Goal: Check status: Check status

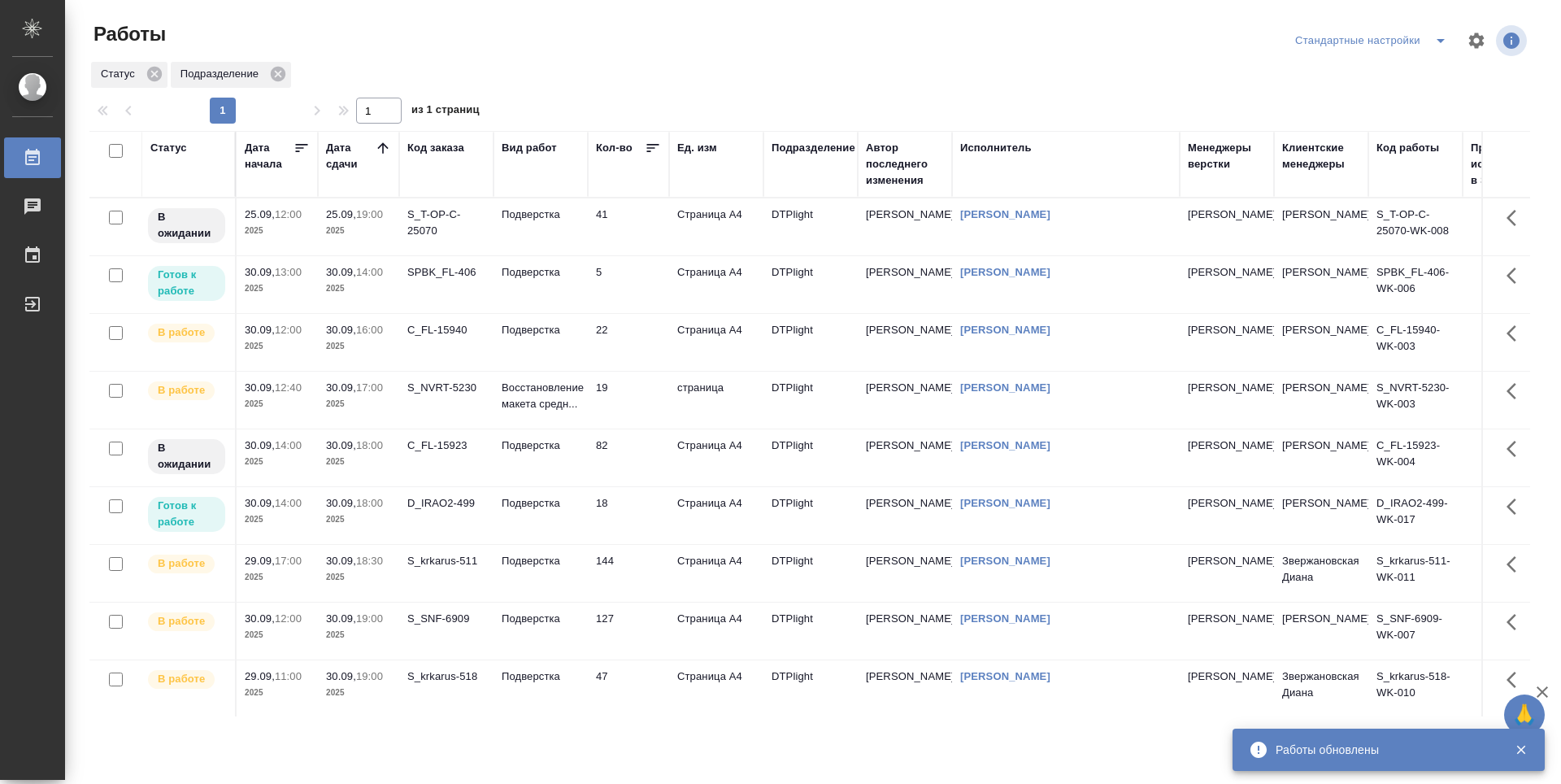
click at [644, 298] on td "5" at bounding box center [628, 284] width 82 height 57
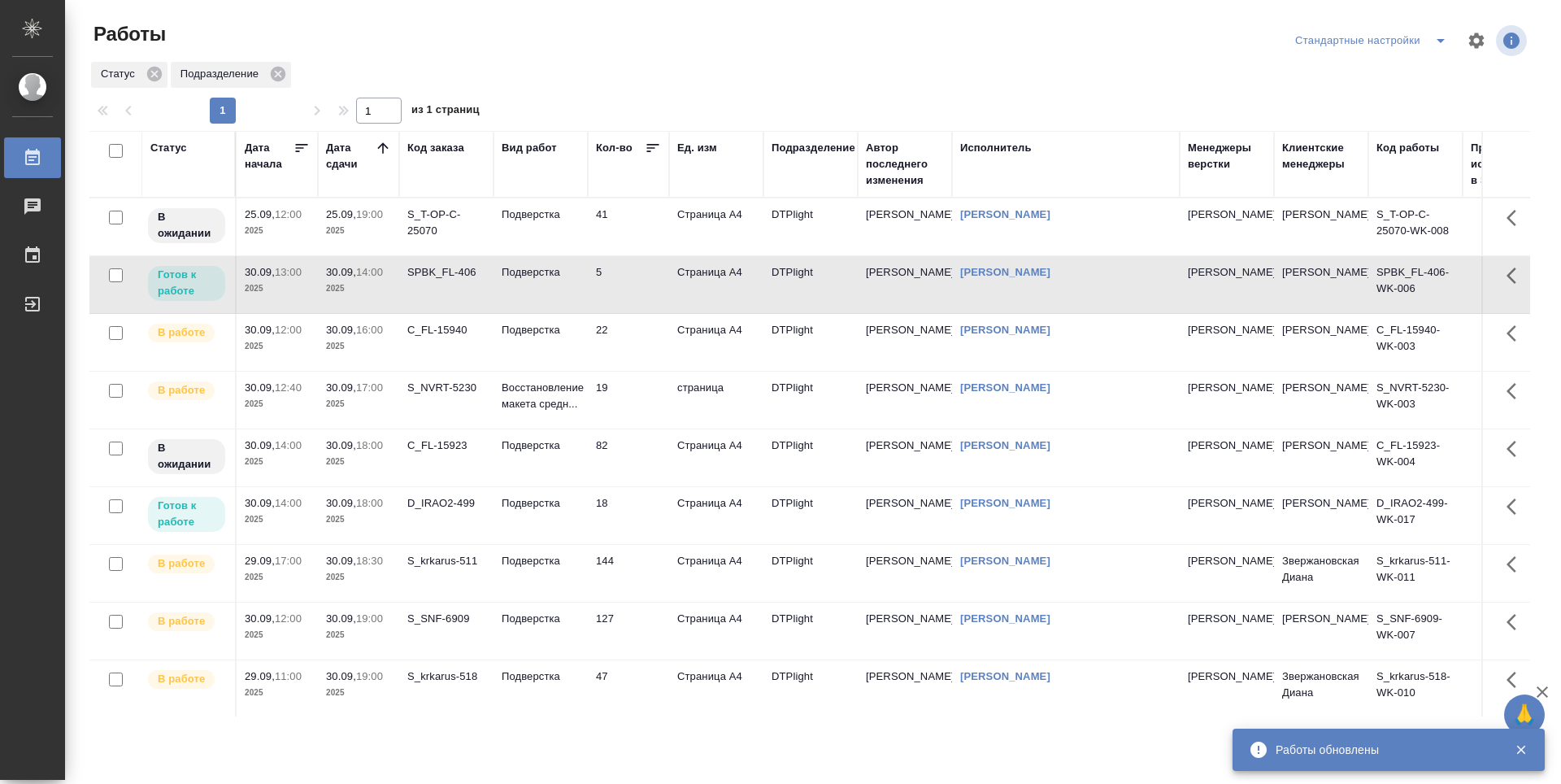
click at [644, 298] on td "5" at bounding box center [628, 284] width 82 height 57
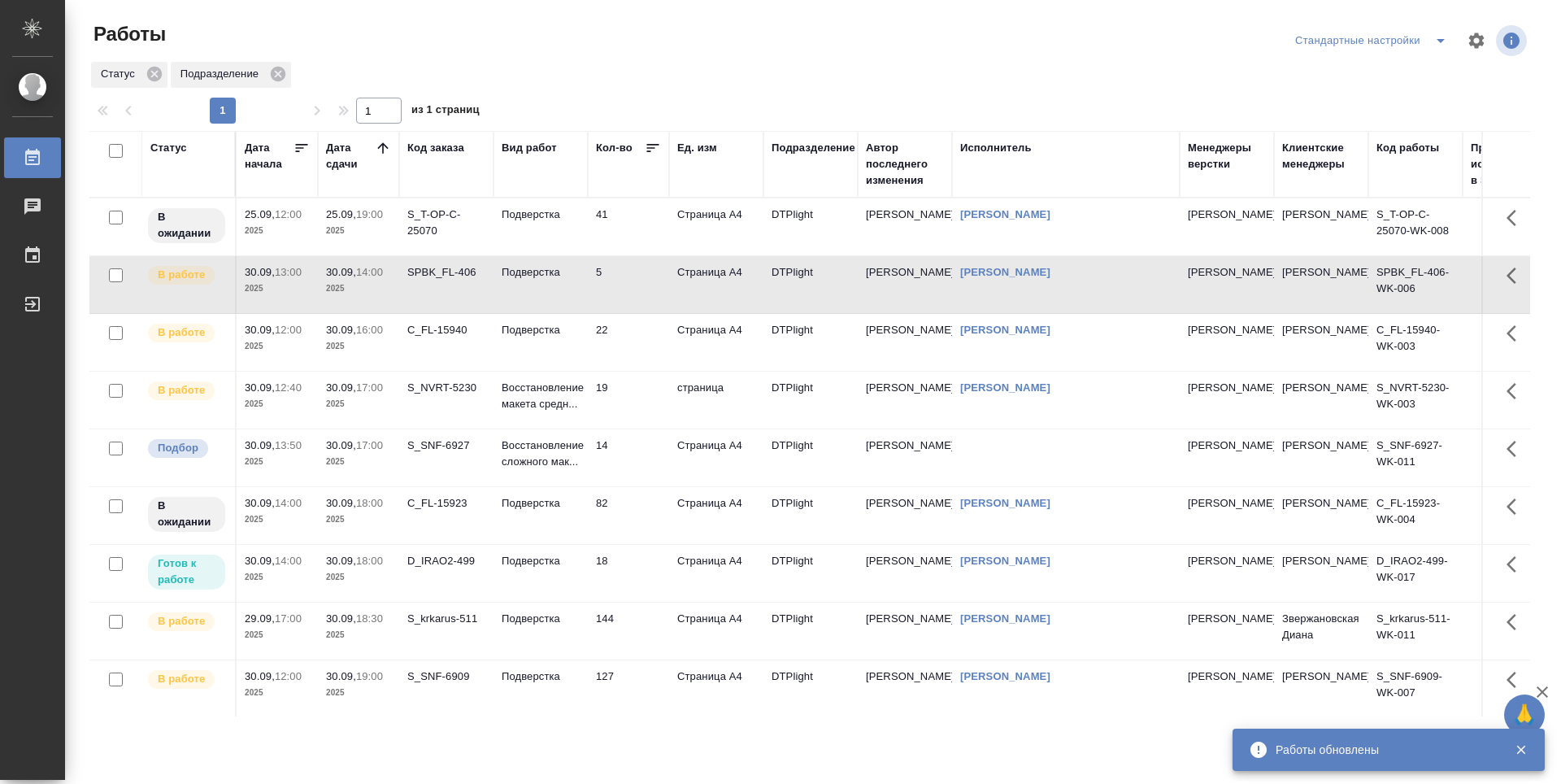
click at [624, 569] on td "18" at bounding box center [628, 572] width 82 height 57
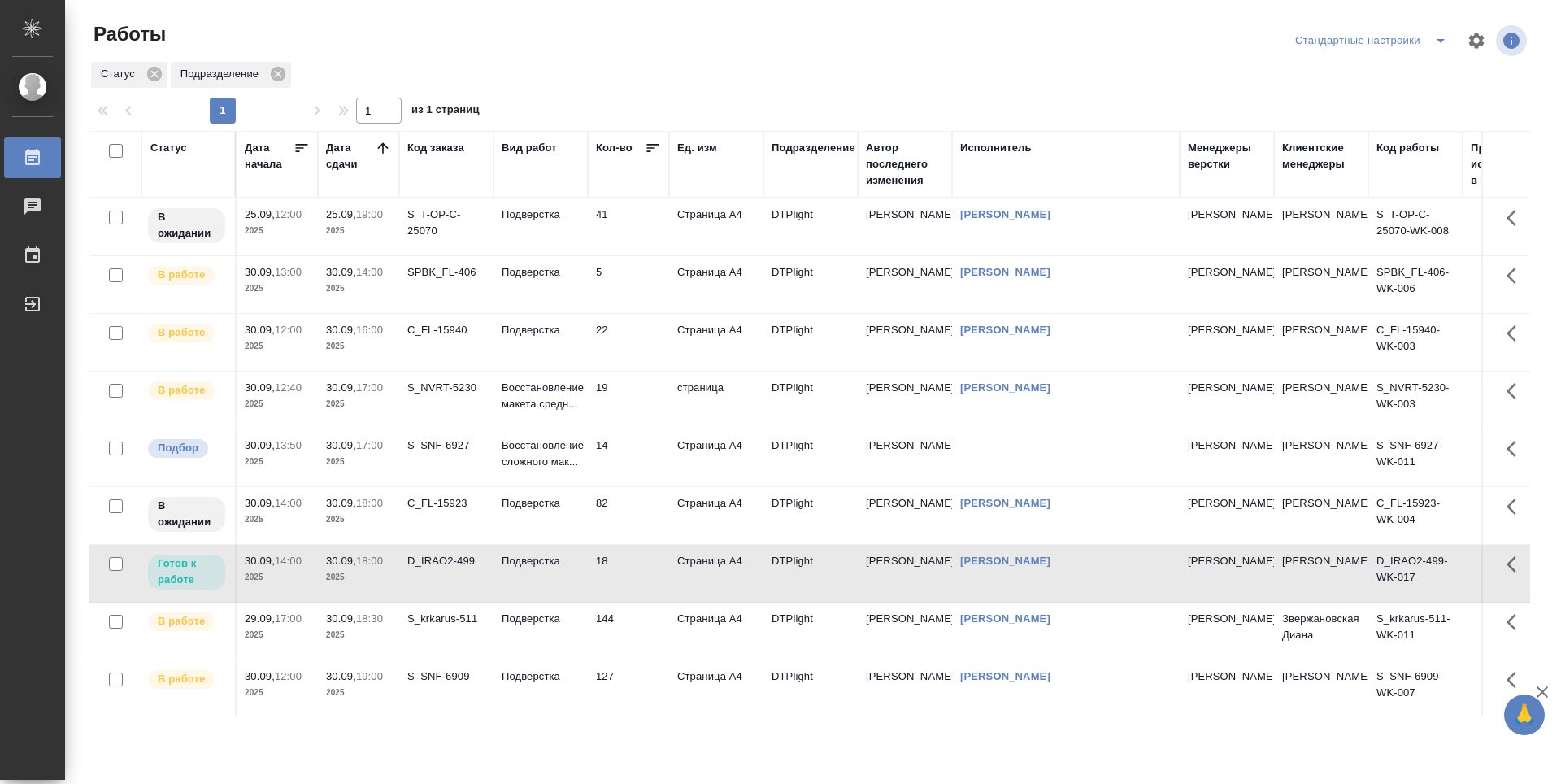
scroll to position [187, 0]
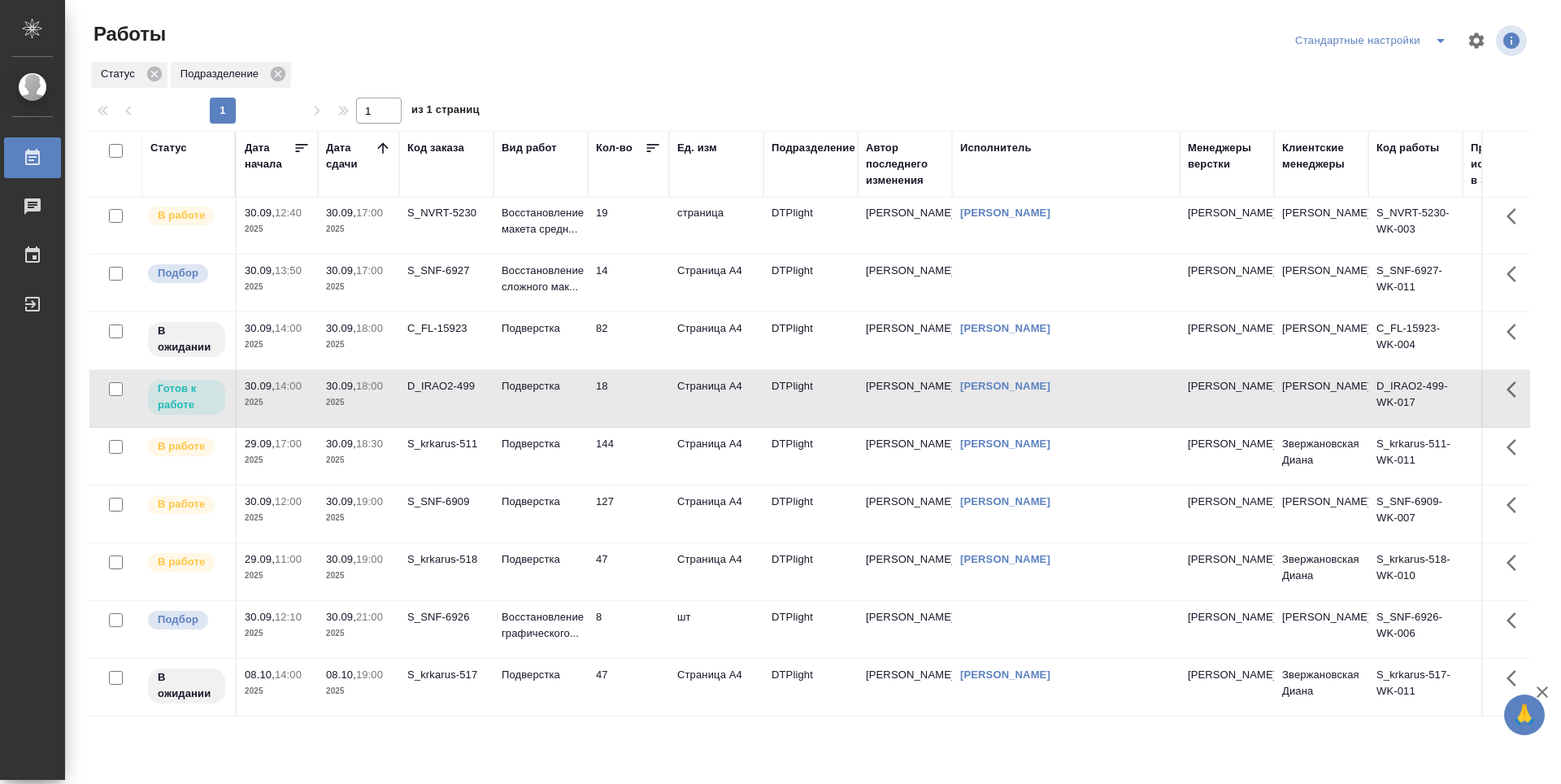
click at [629, 495] on td "127" at bounding box center [628, 514] width 82 height 57
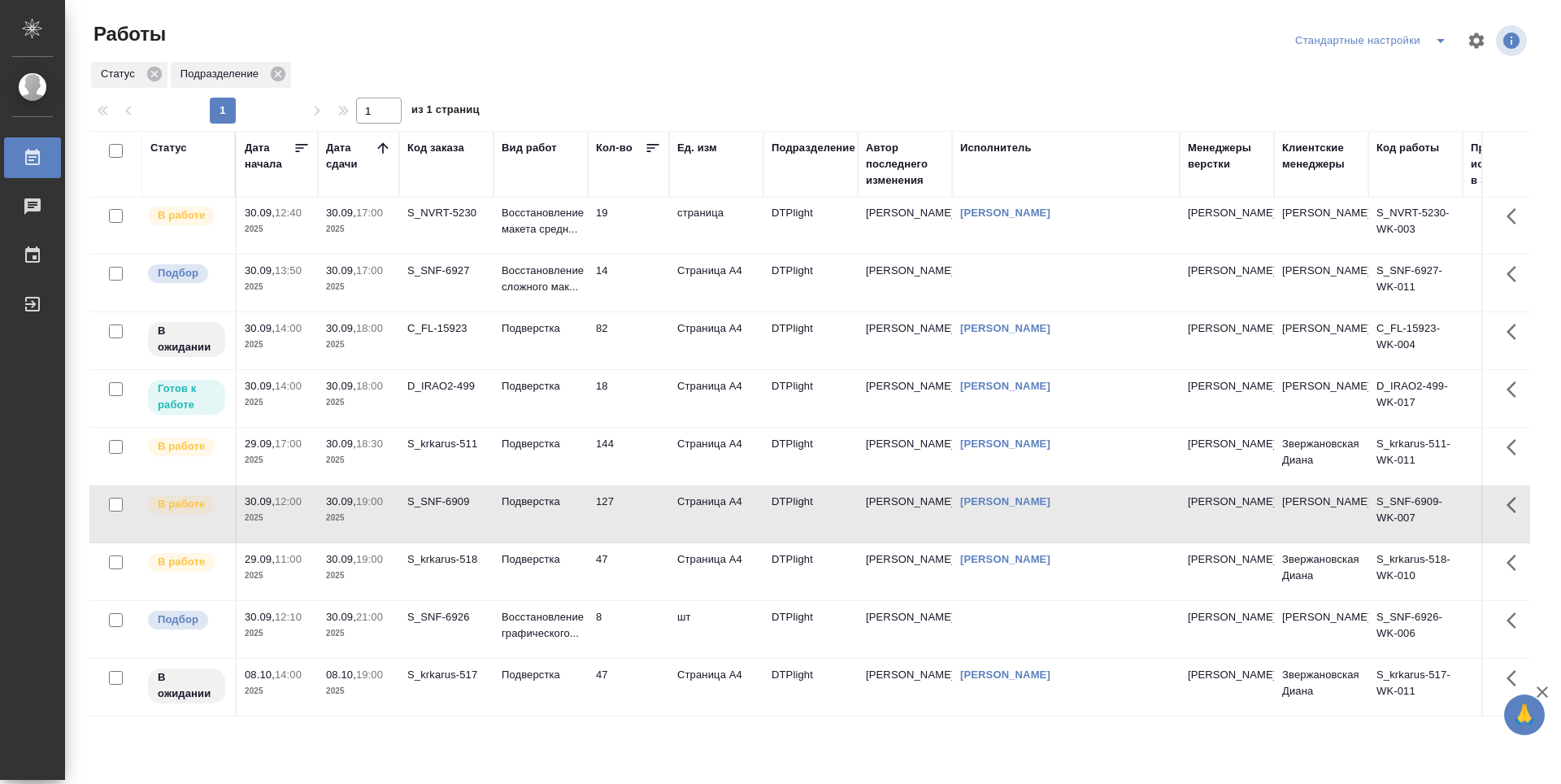
click at [629, 495] on td "127" at bounding box center [628, 514] width 82 height 57
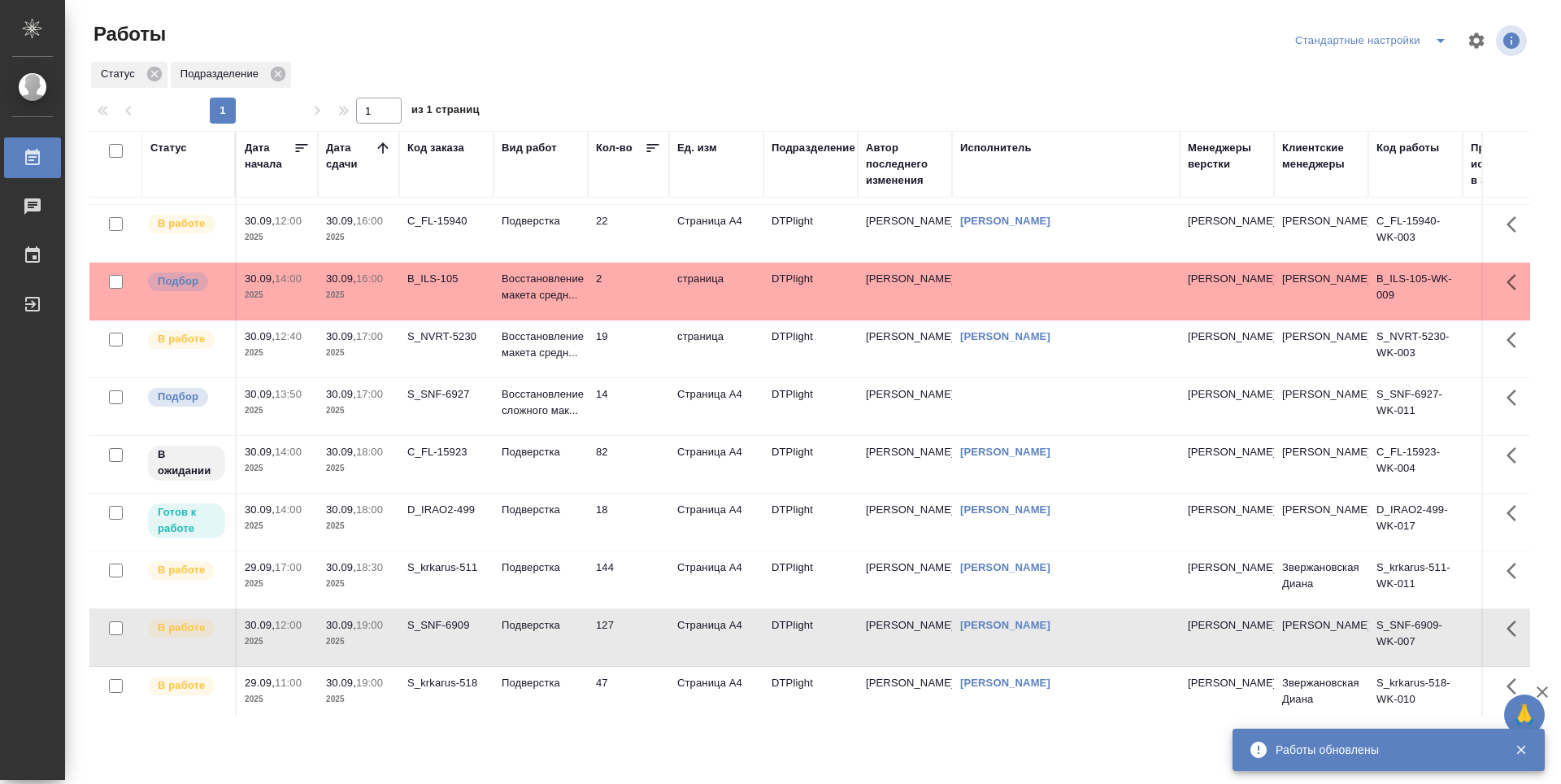
scroll to position [0, 0]
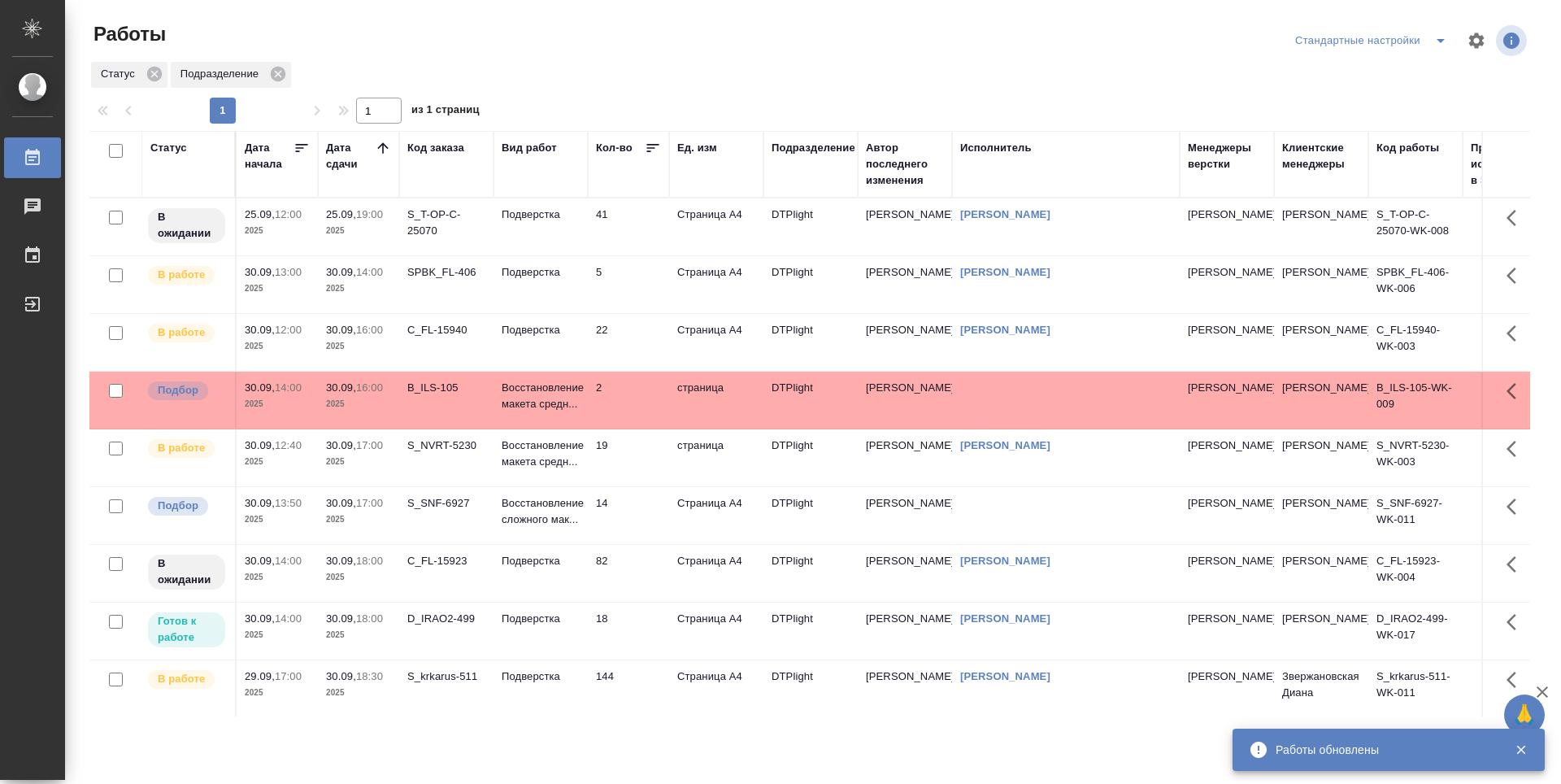
click at [626, 275] on td "5" at bounding box center [628, 284] width 82 height 57
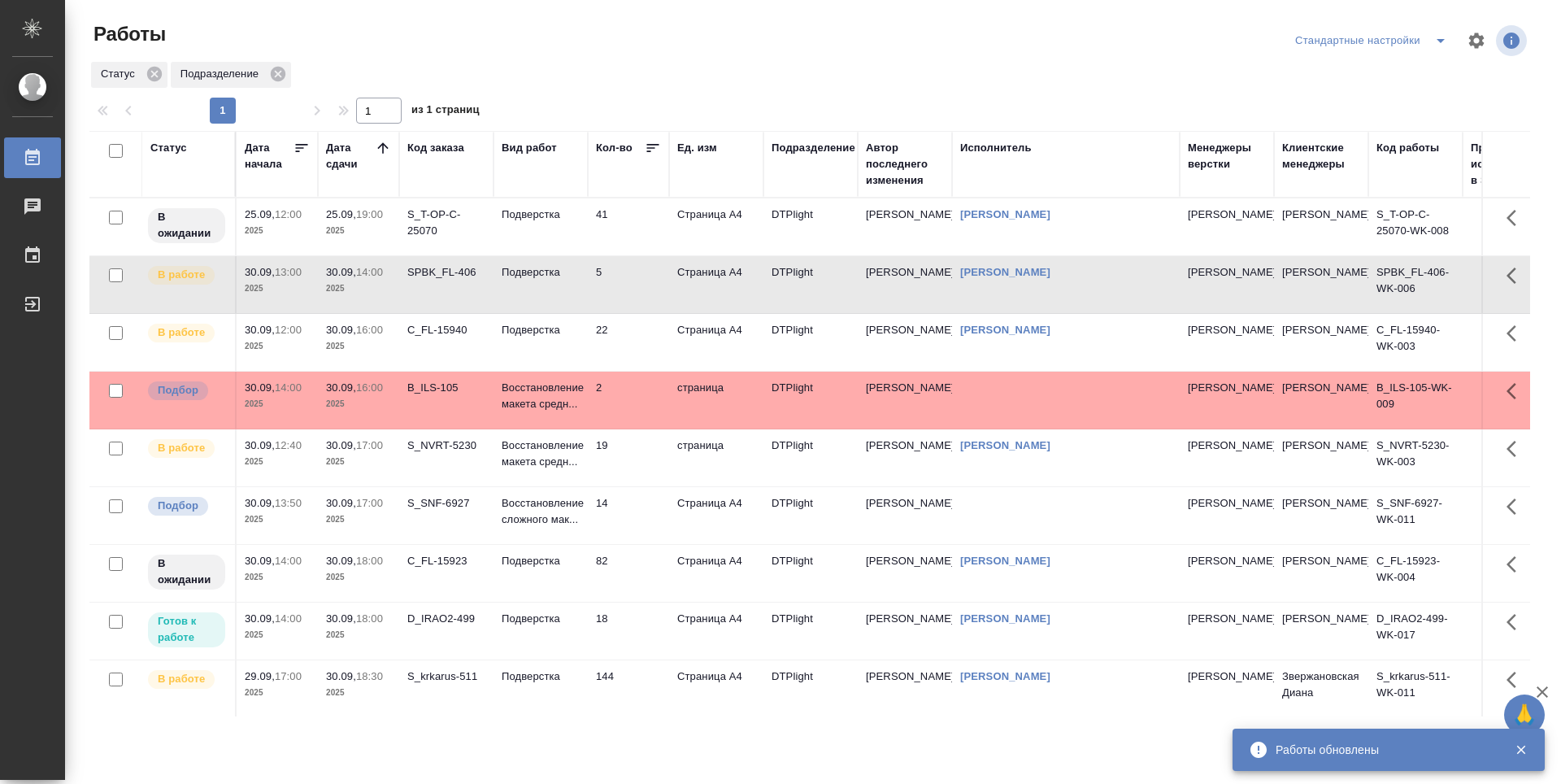
click at [629, 277] on td "5" at bounding box center [628, 284] width 82 height 57
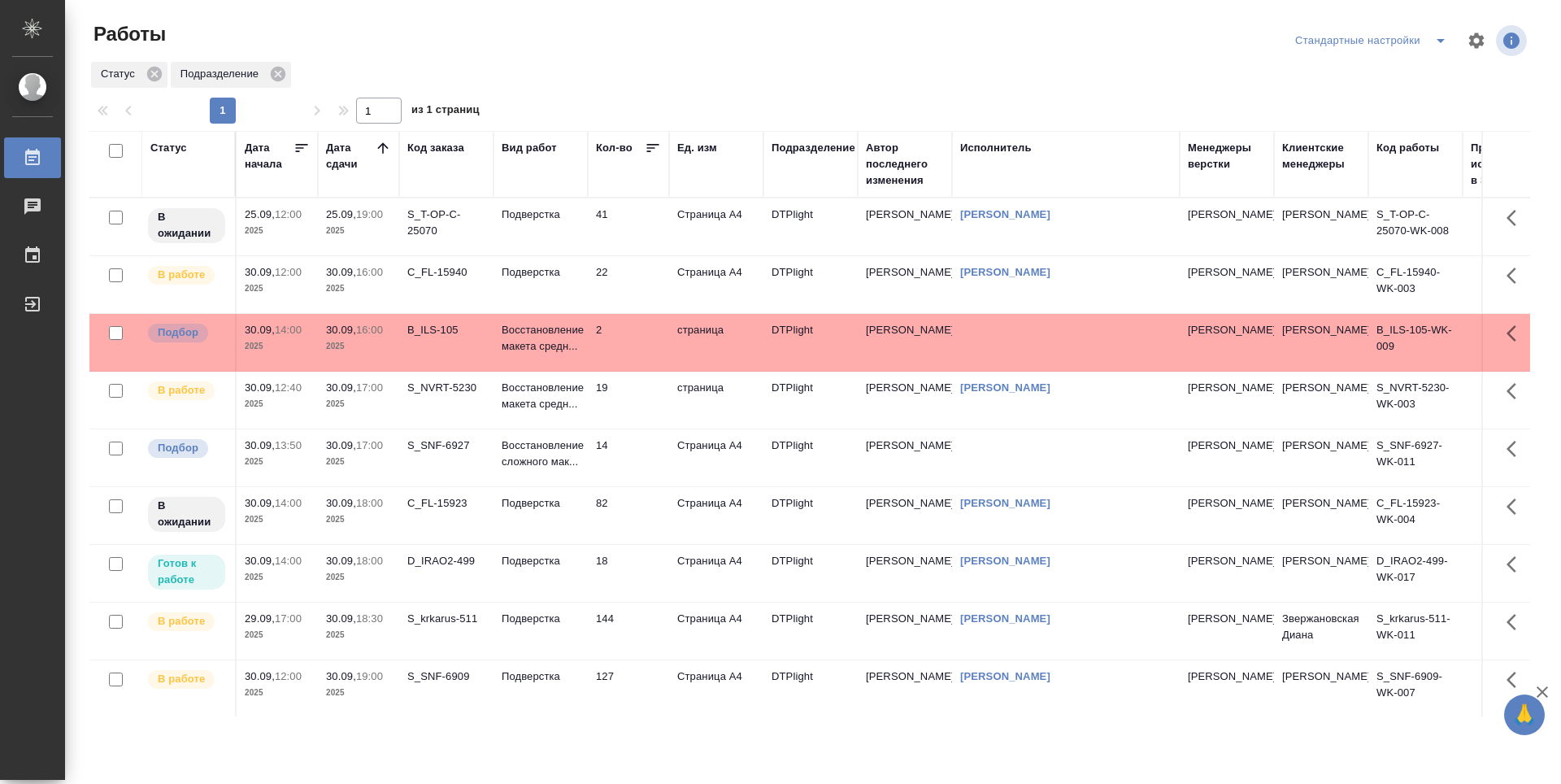
click at [647, 685] on td "127" at bounding box center [628, 688] width 82 height 57
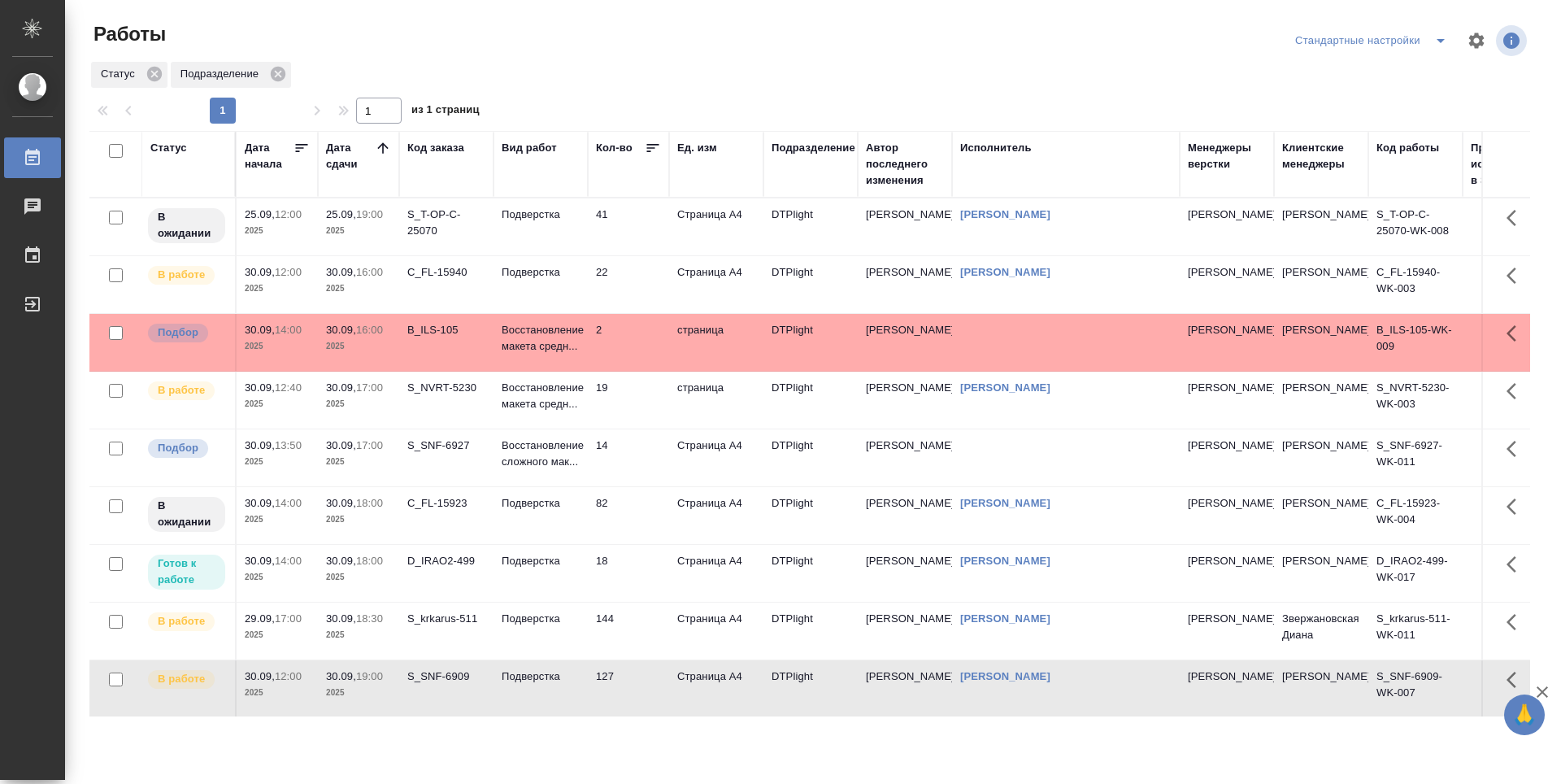
click at [647, 685] on td "127" at bounding box center [628, 688] width 82 height 57
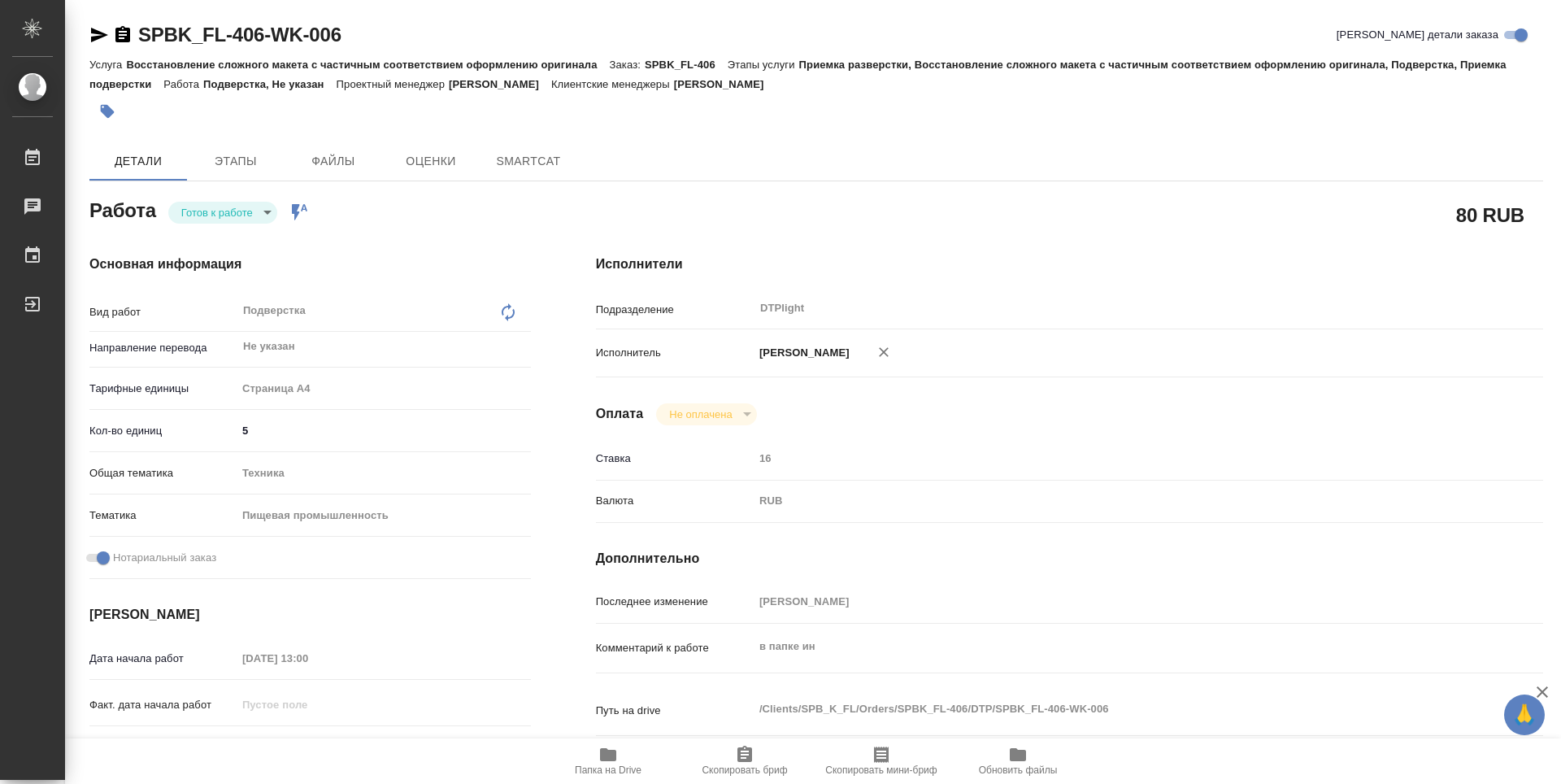
type textarea "x"
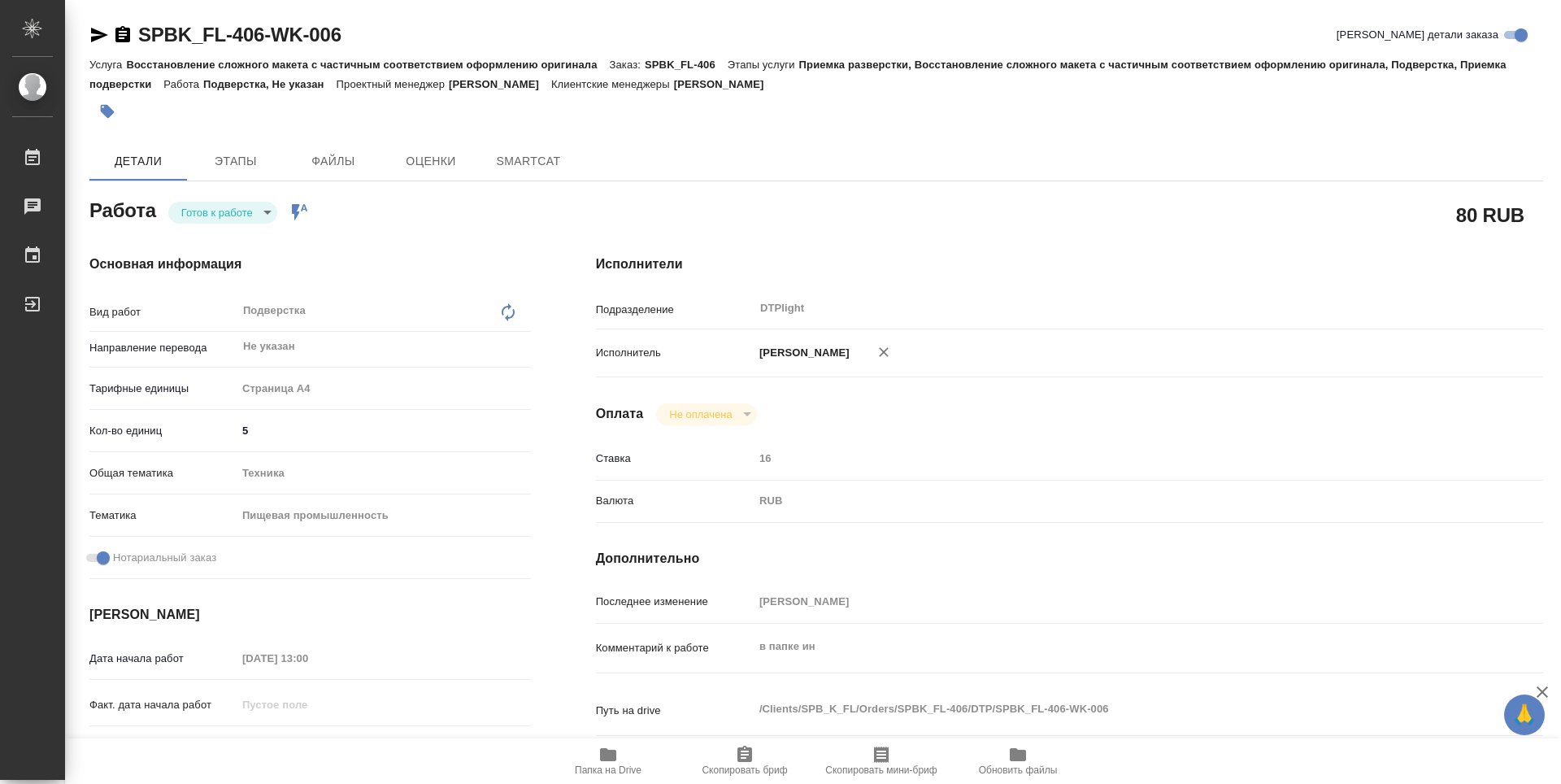
type textarea "x"
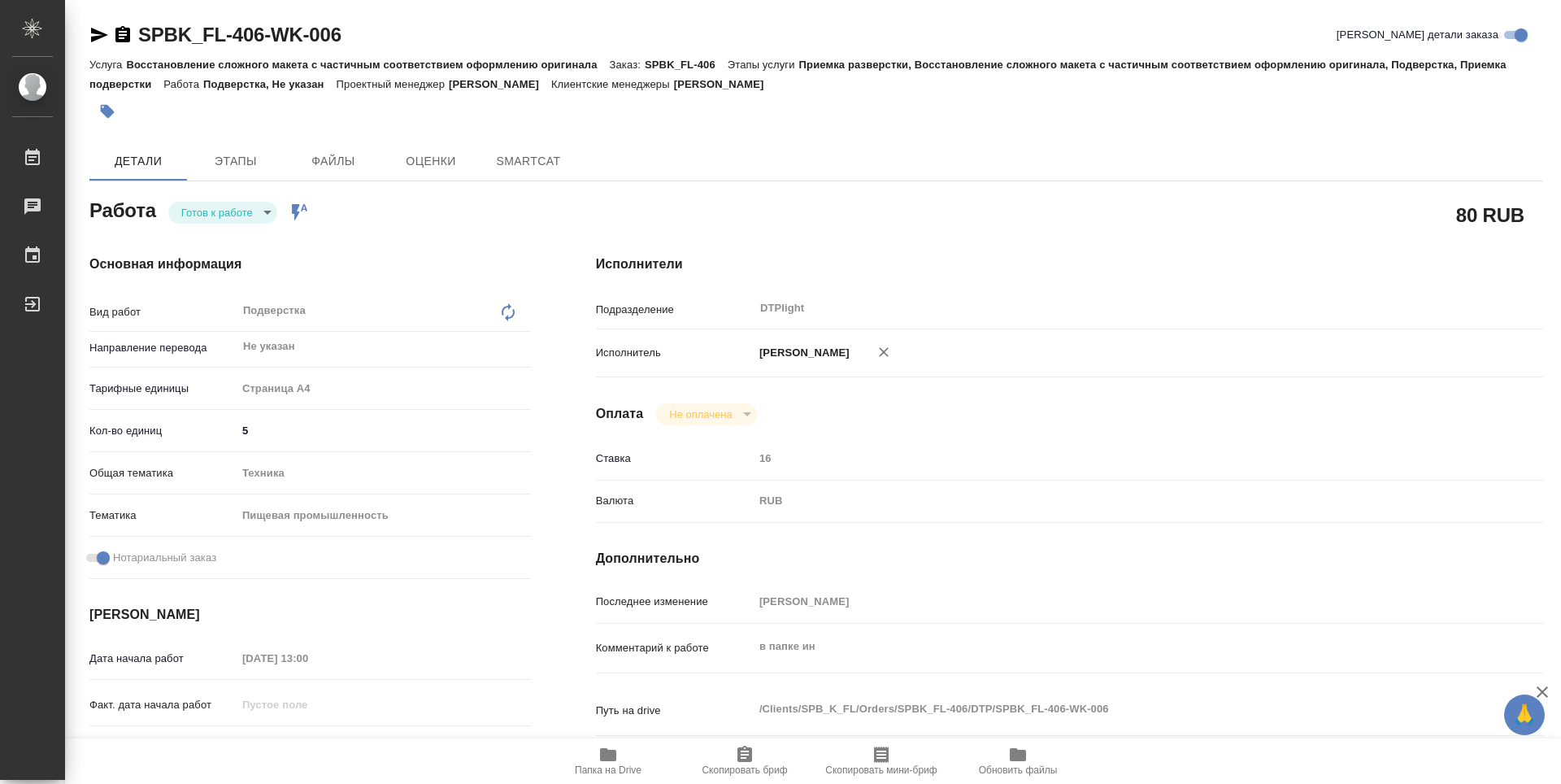
type textarea "x"
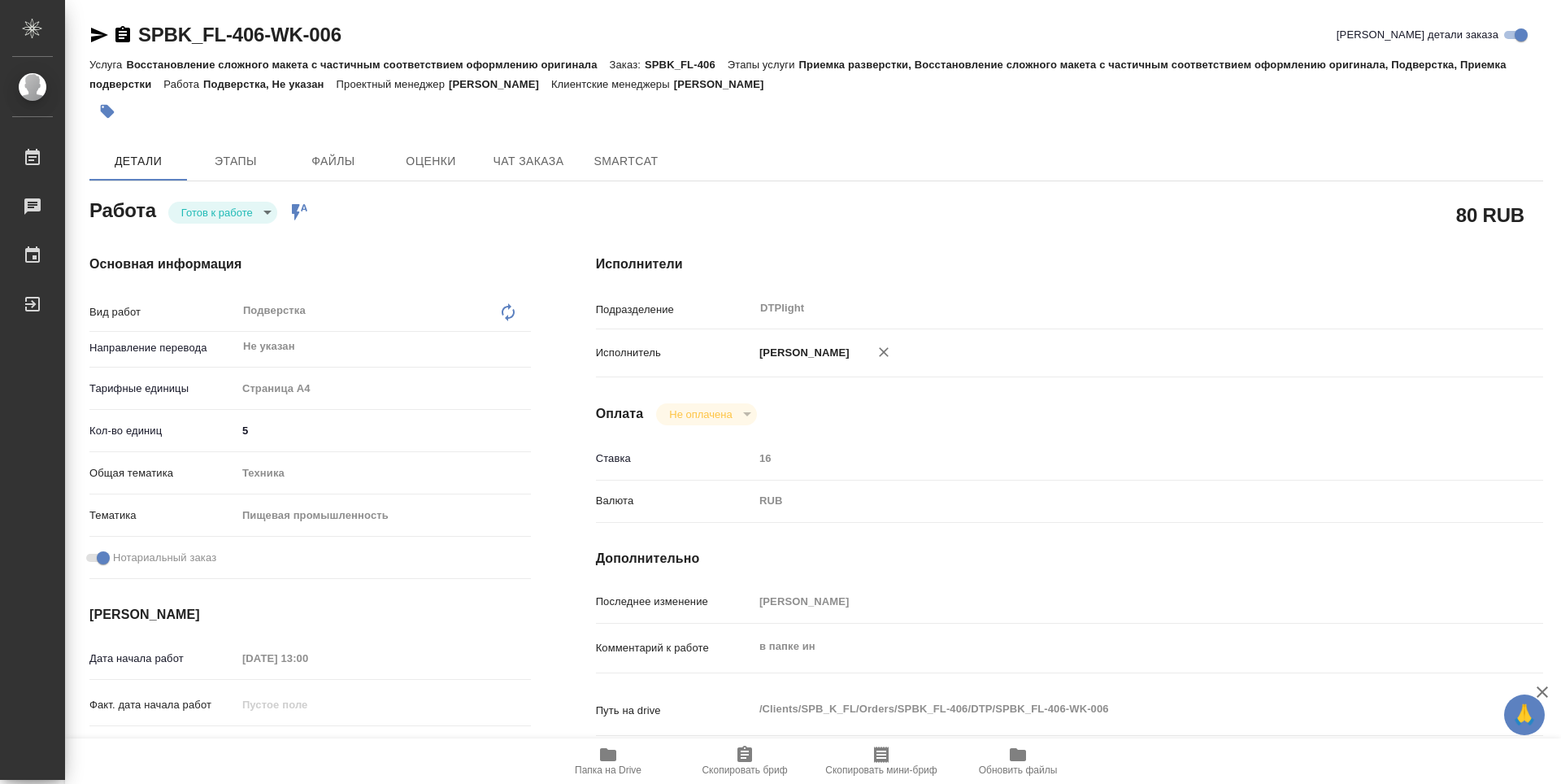
click at [260, 209] on body "🙏 .cls-1 fill:#fff; AWATERA Guselnikov Roman Работы Чаты График Выйти SPBK_FL-4…" at bounding box center [780, 392] width 1561 height 784
type textarea "x"
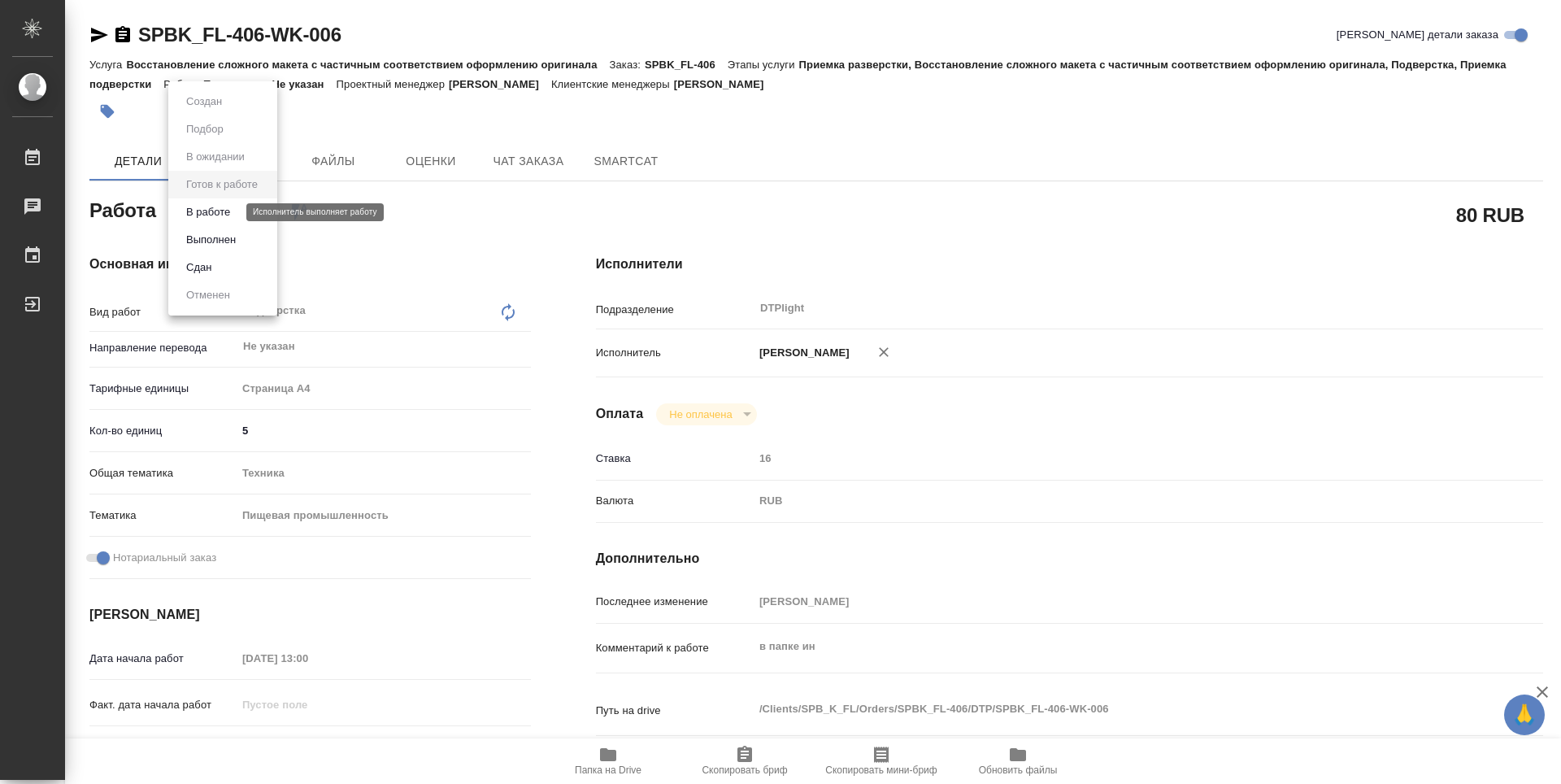
type textarea "x"
click at [206, 215] on button "В работе" at bounding box center [207, 212] width 54 height 18
type textarea "x"
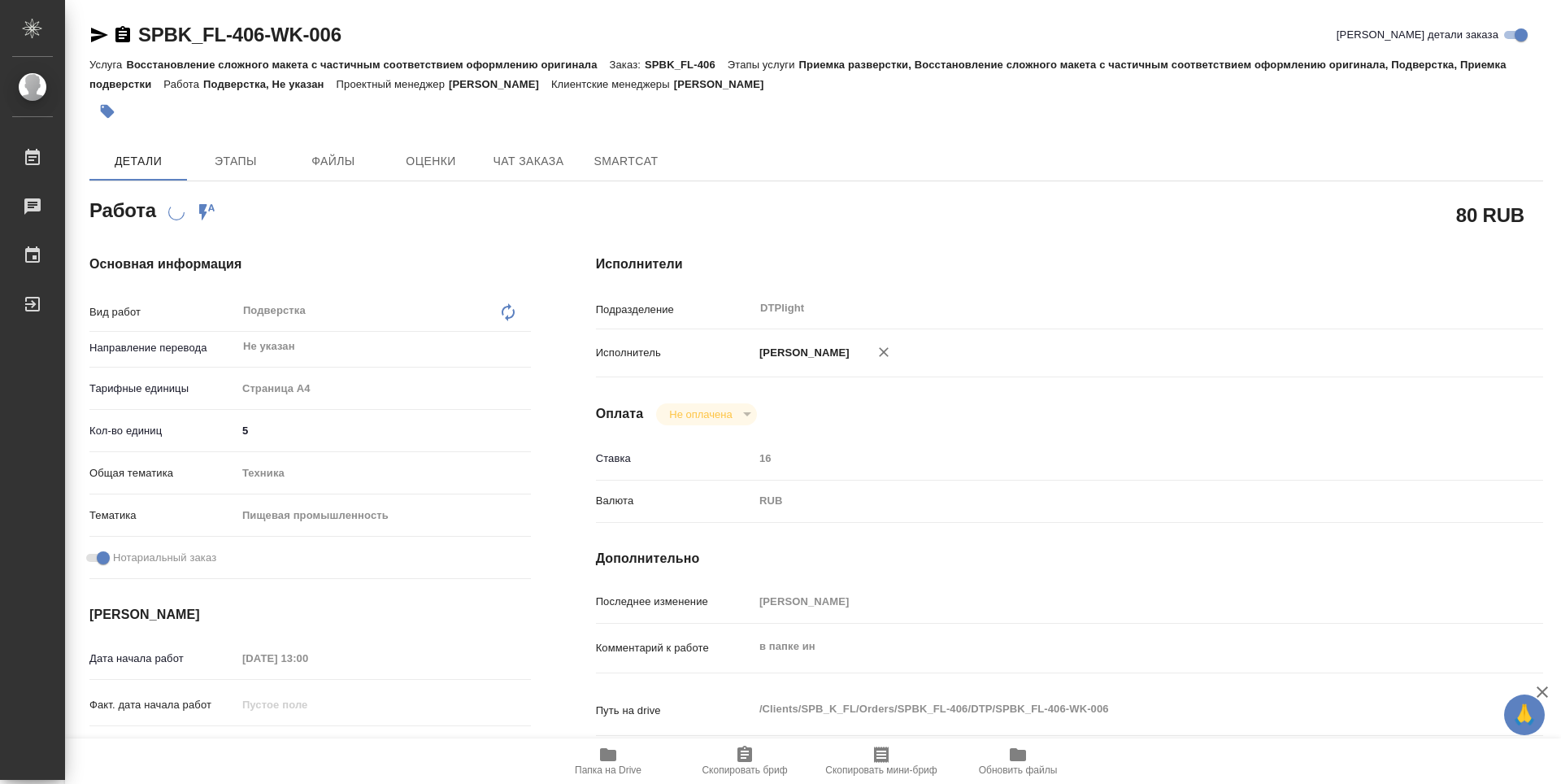
type textarea "x"
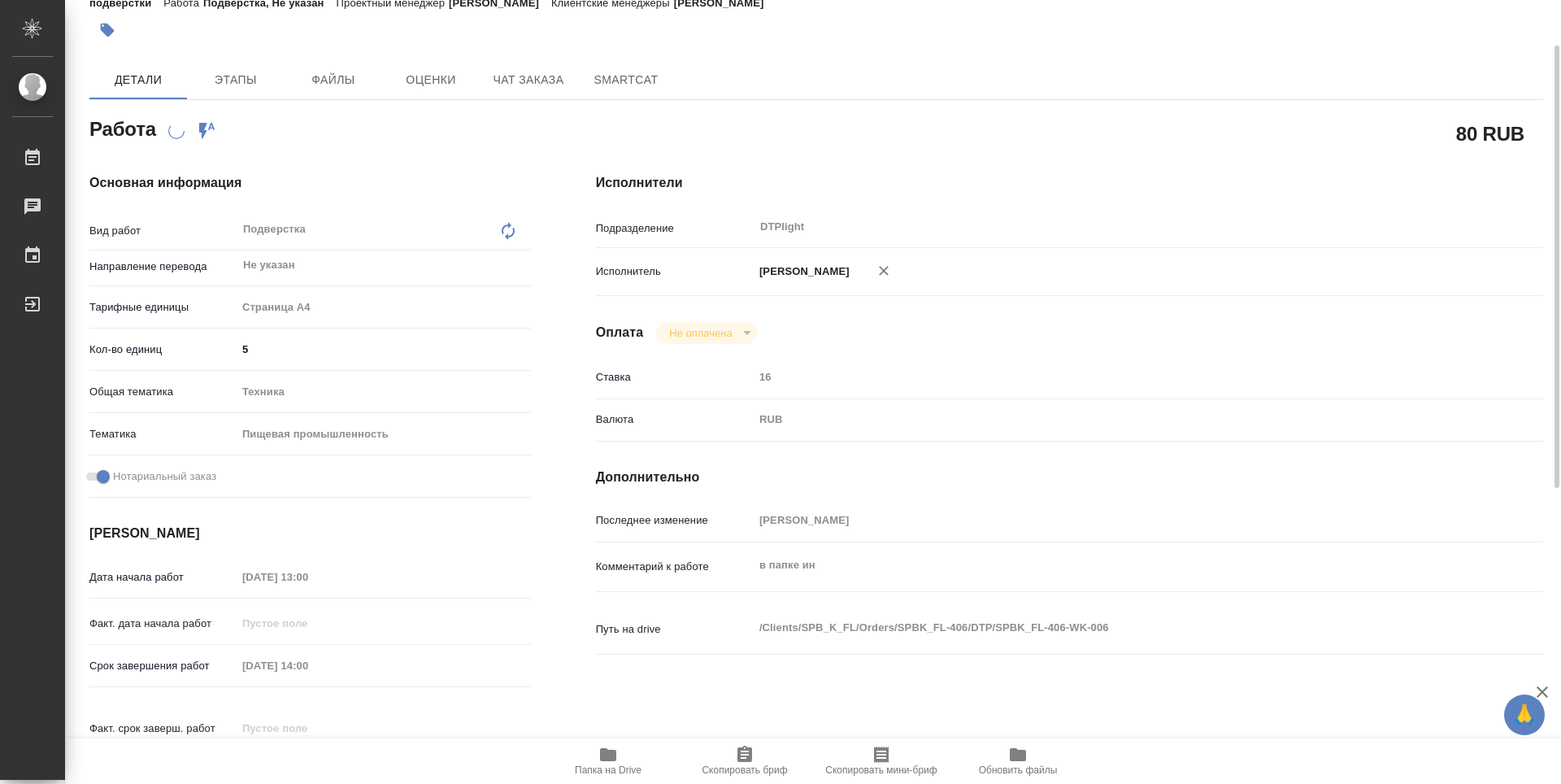
scroll to position [244, 0]
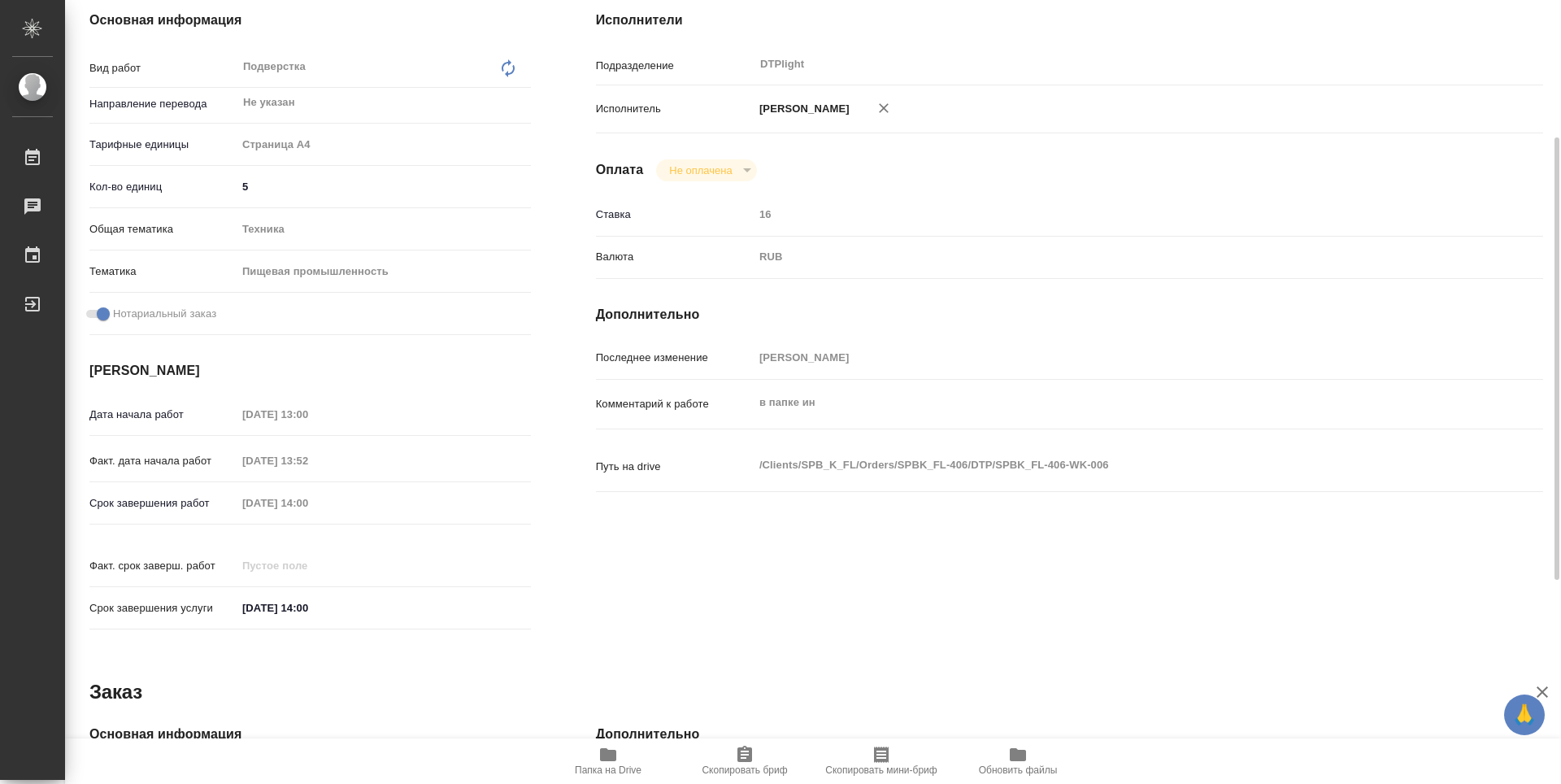
type textarea "x"
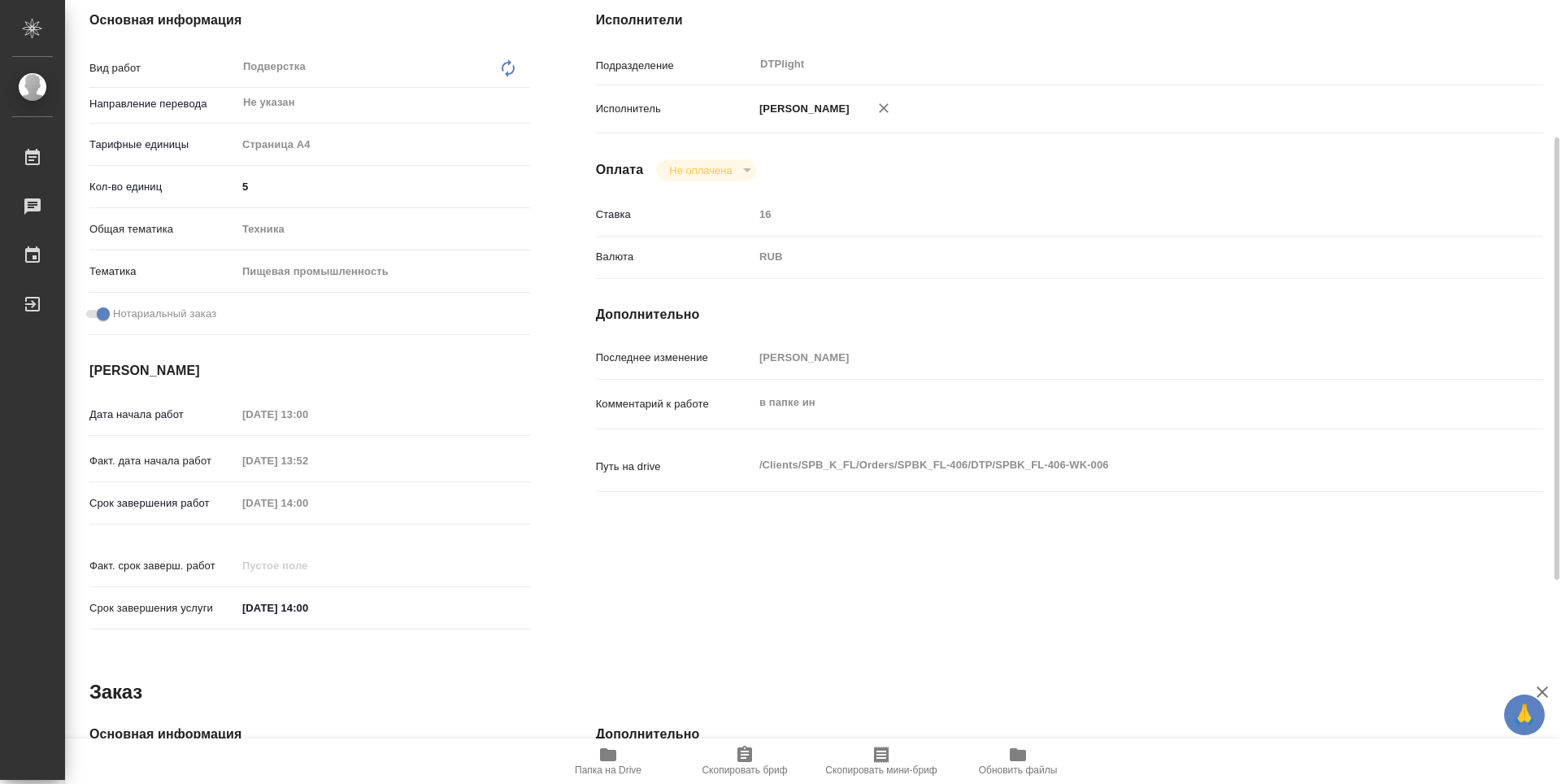
type textarea "x"
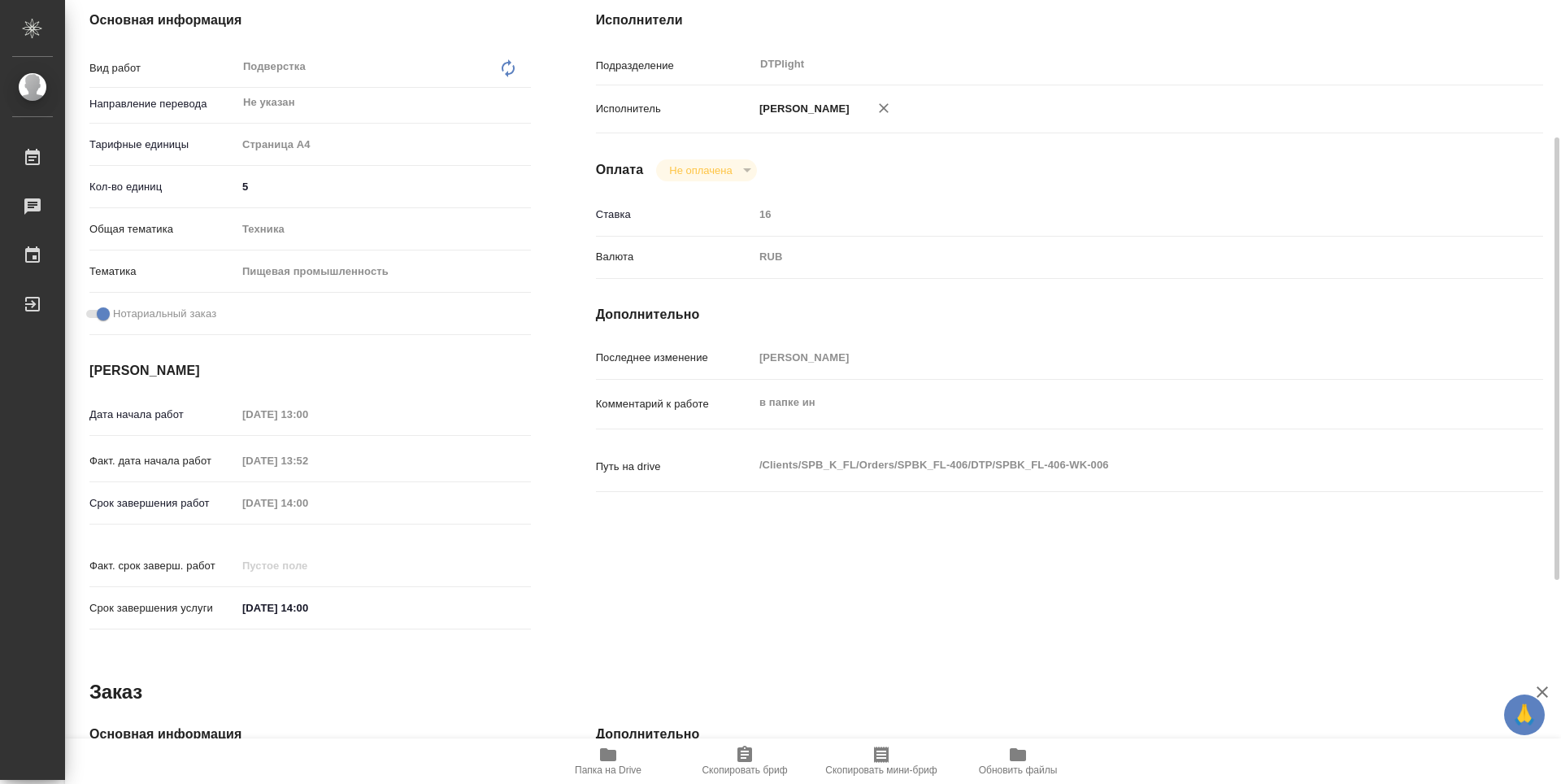
type textarea "x"
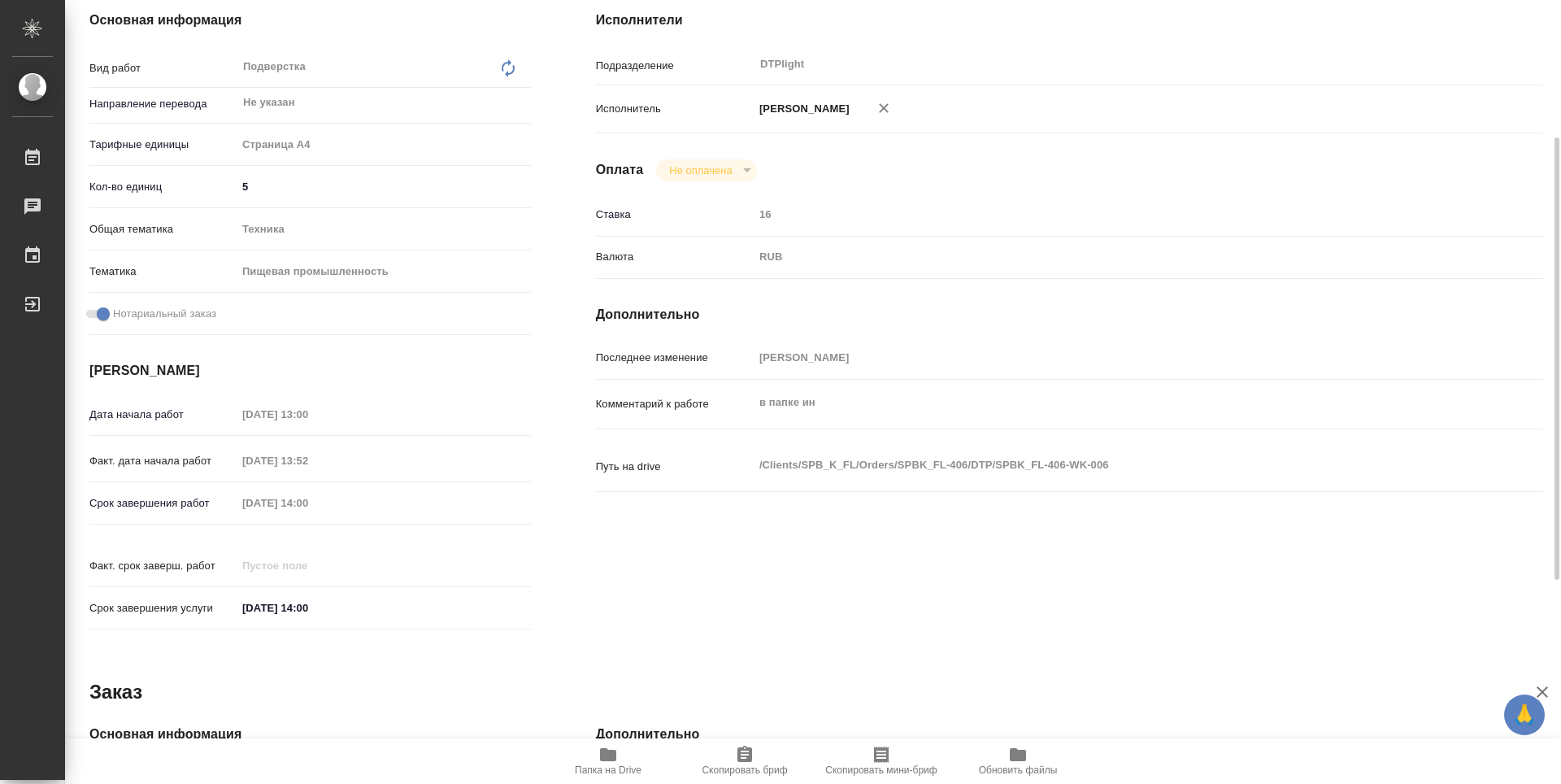
click at [618, 756] on span "Папка на Drive" at bounding box center [608, 759] width 117 height 31
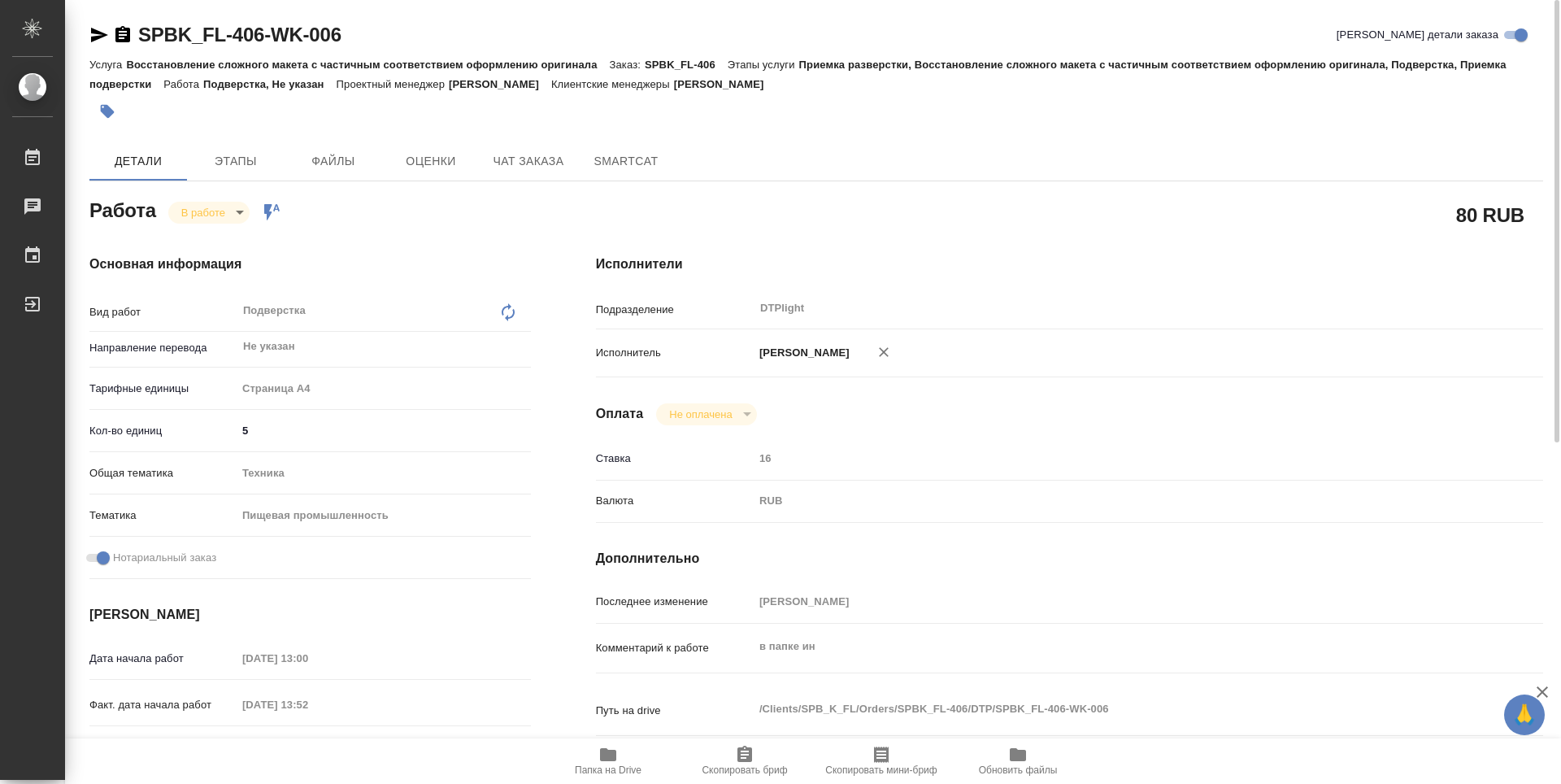
click at [125, 29] on icon "button" at bounding box center [122, 34] width 15 height 17
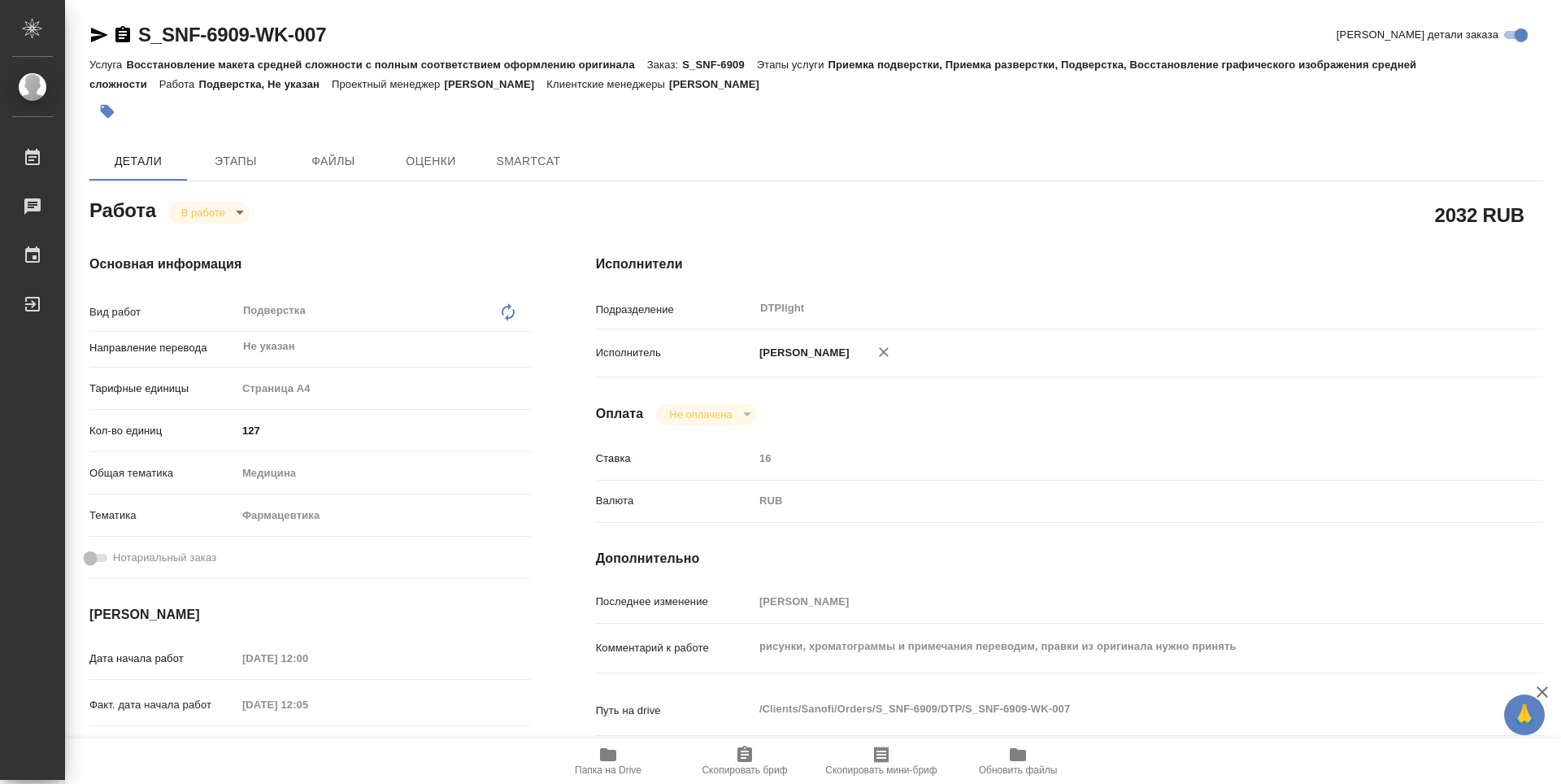
type textarea "x"
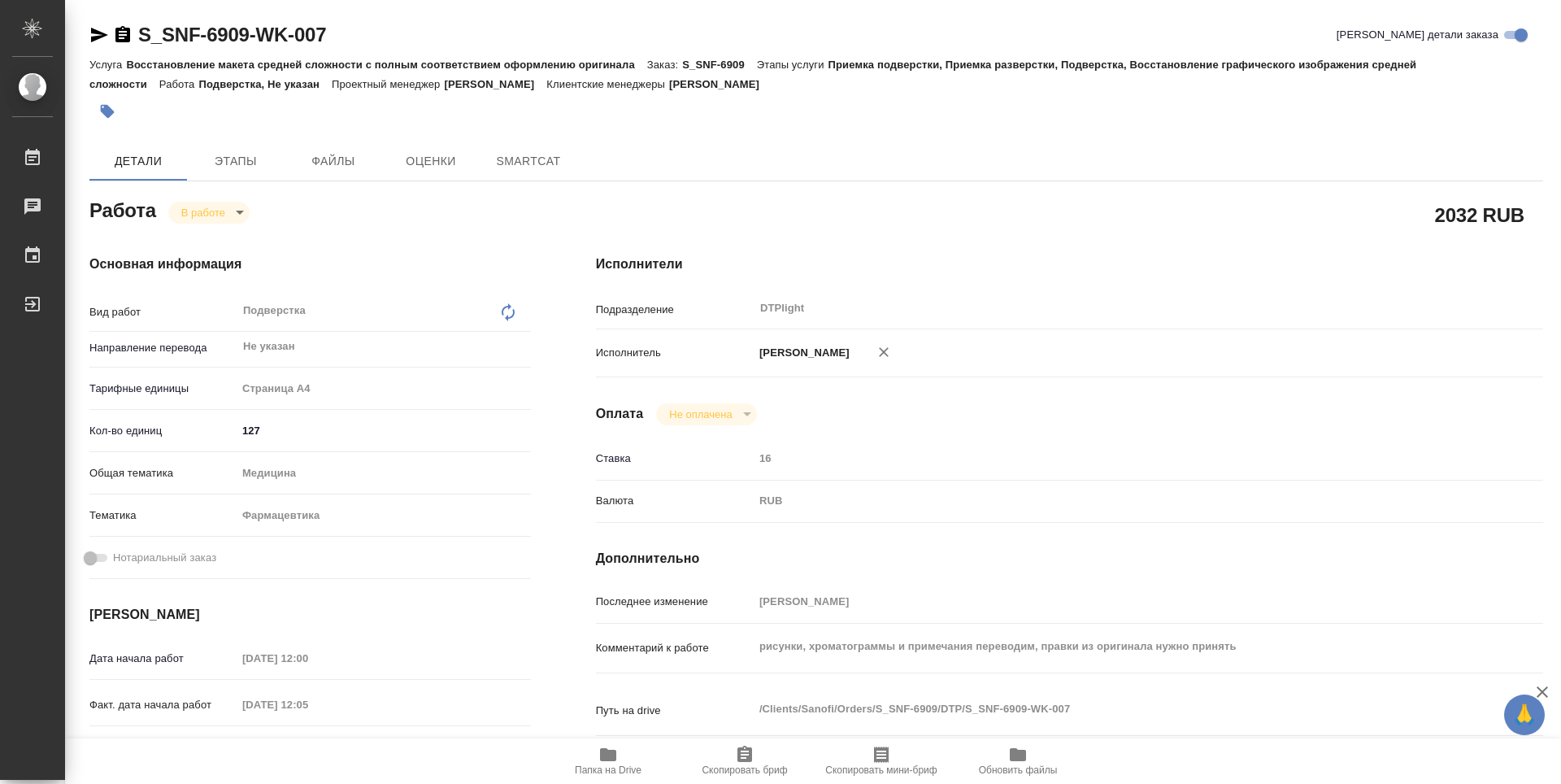
type textarea "x"
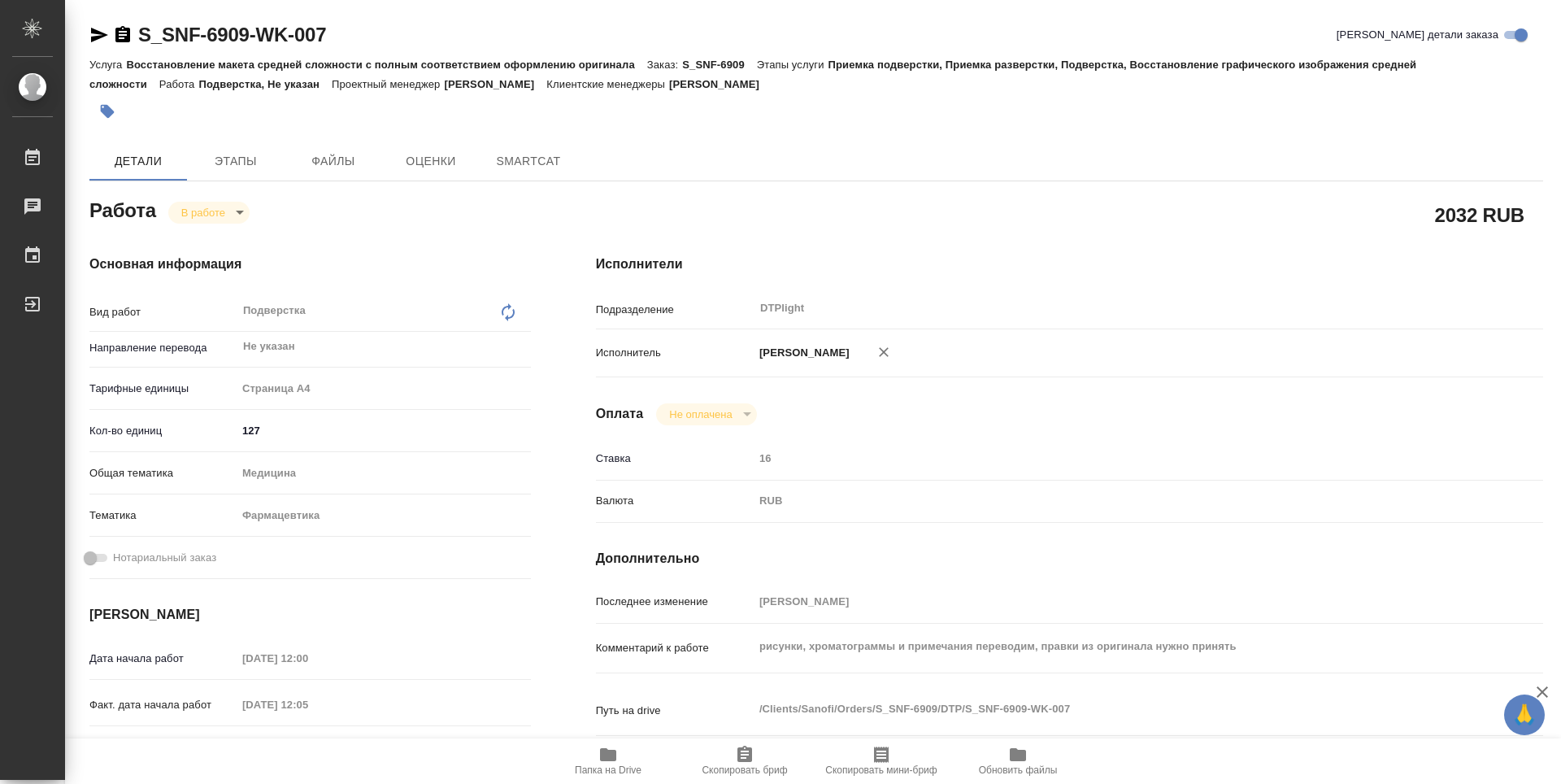
type textarea "x"
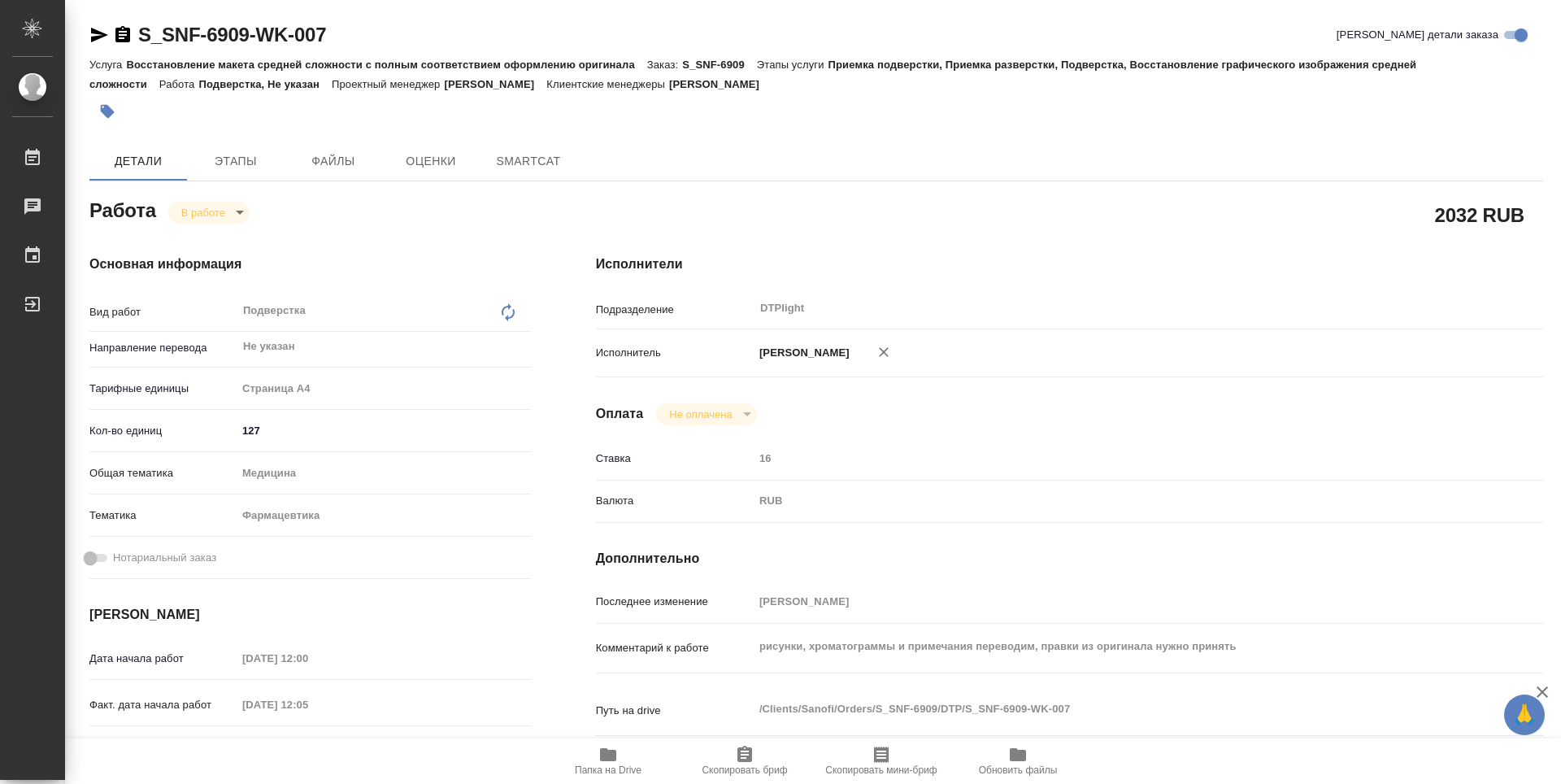
type textarea "x"
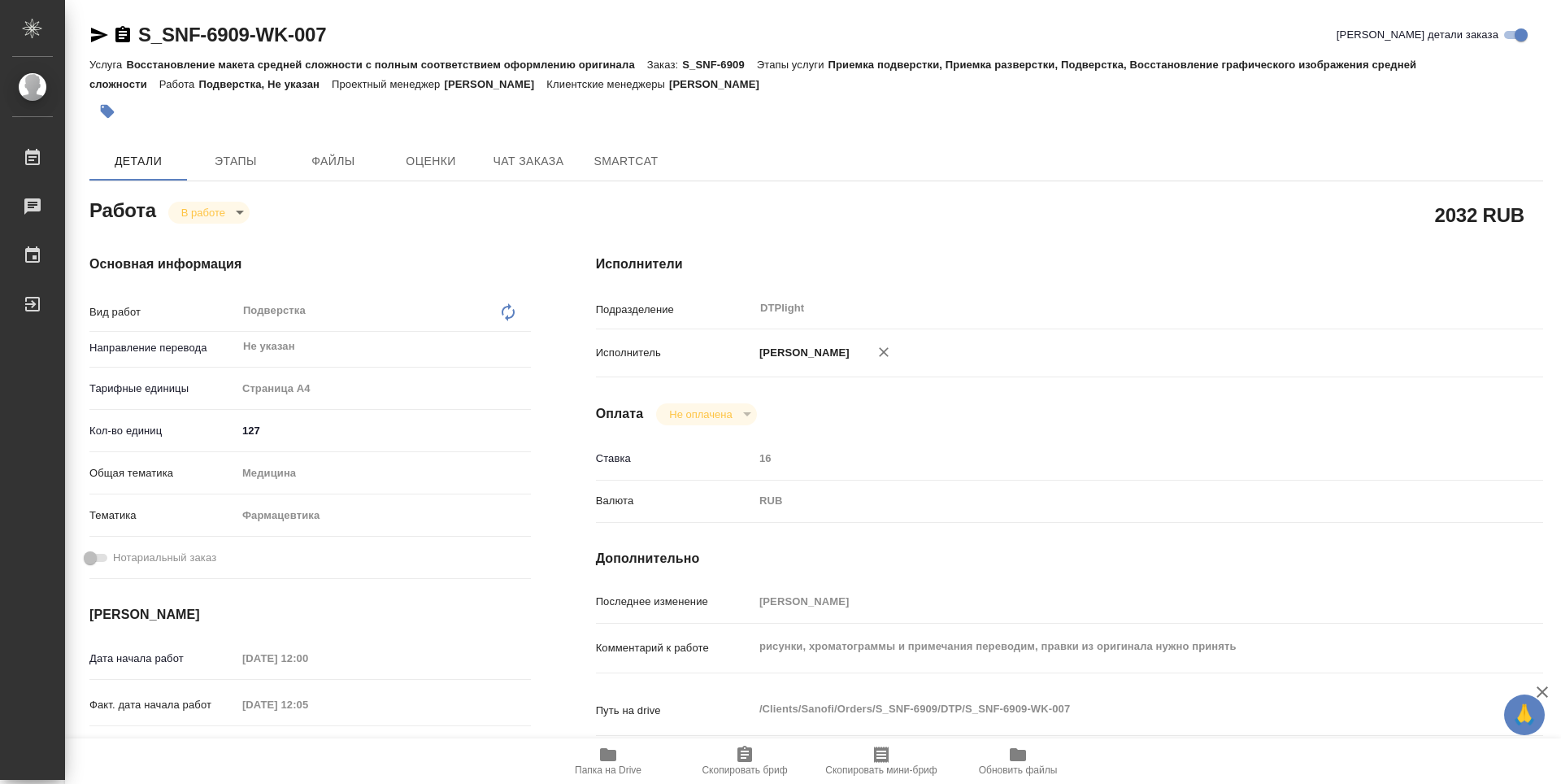
type textarea "x"
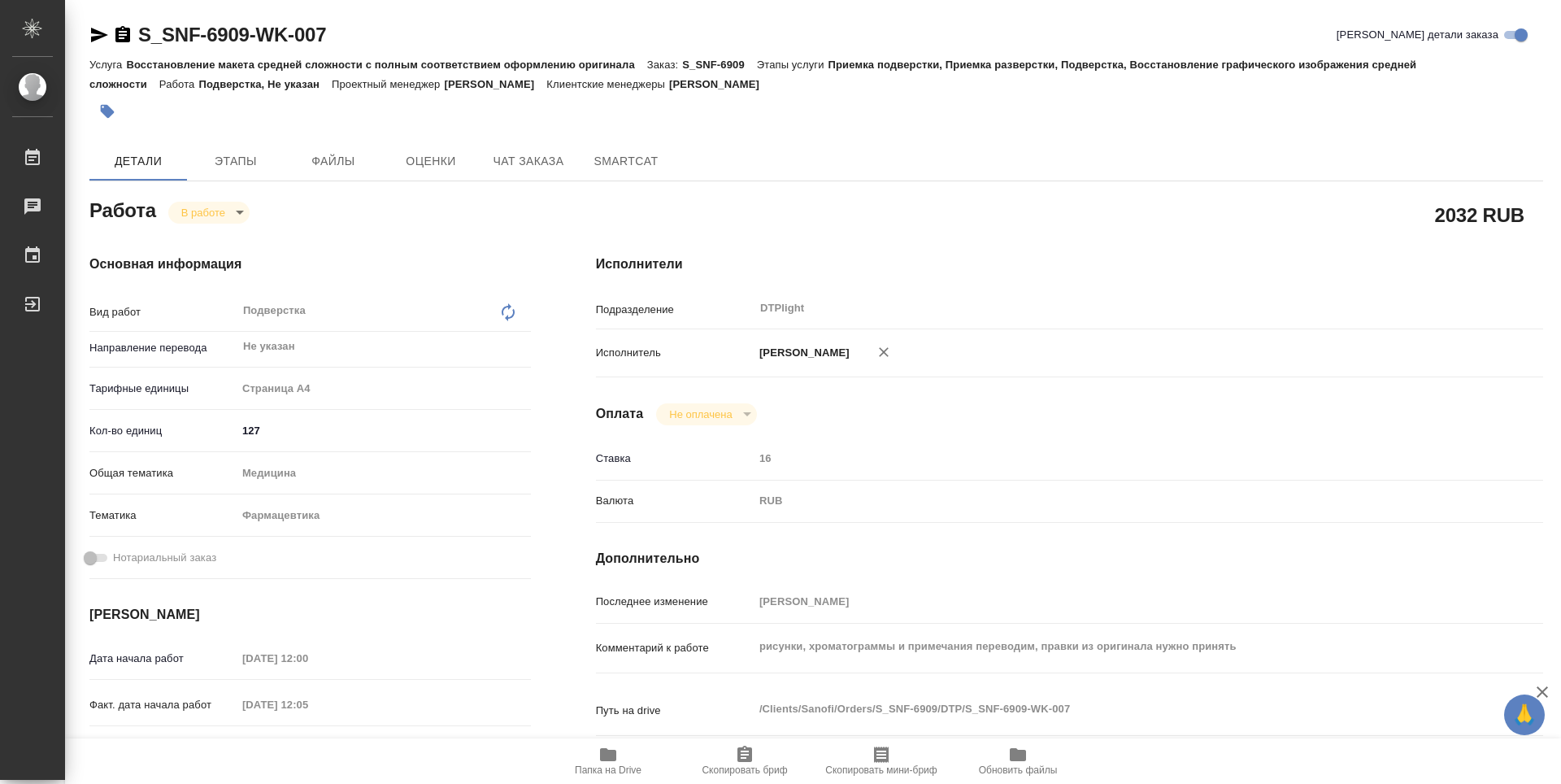
type textarea "x"
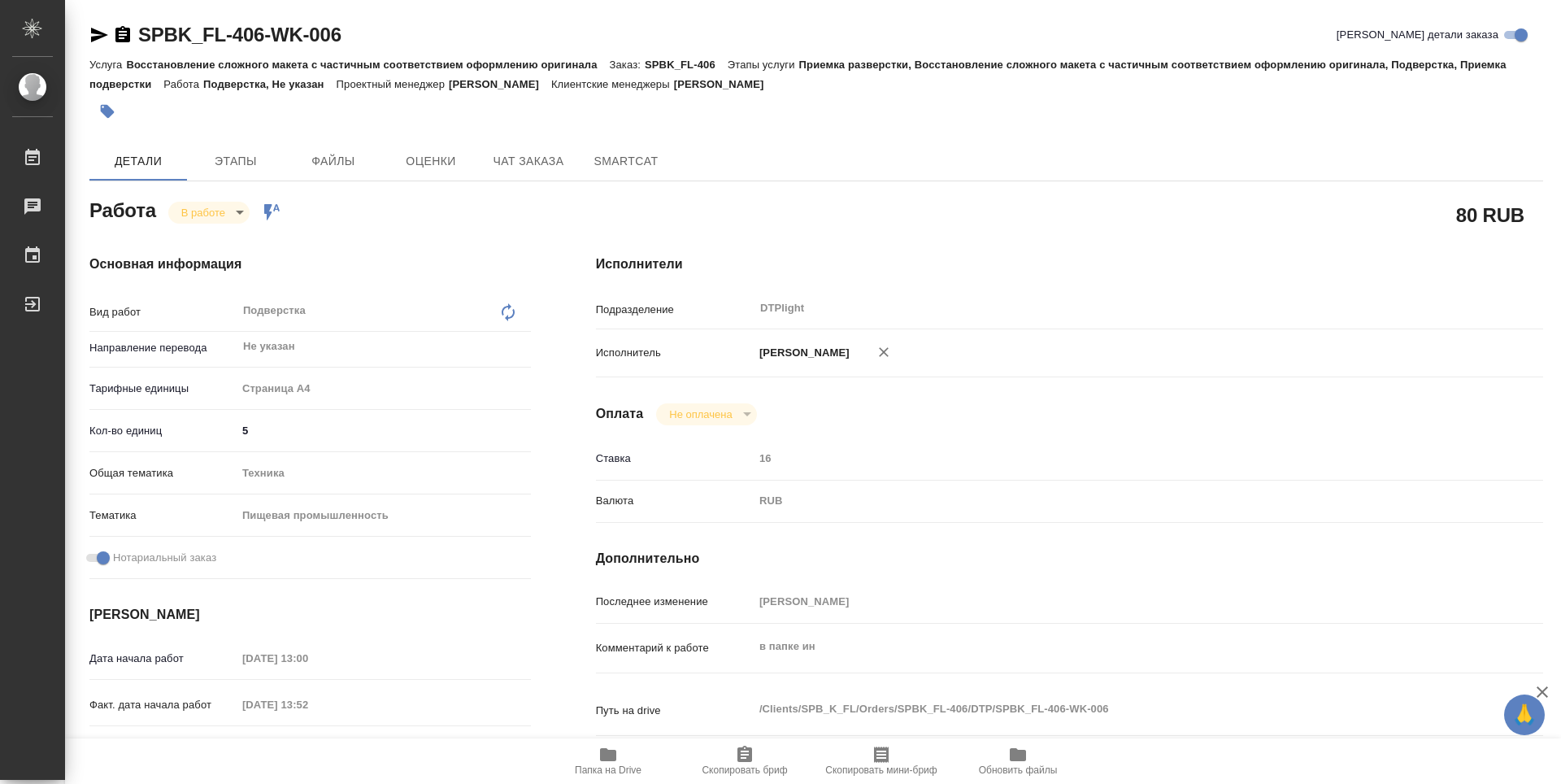
type textarea "x"
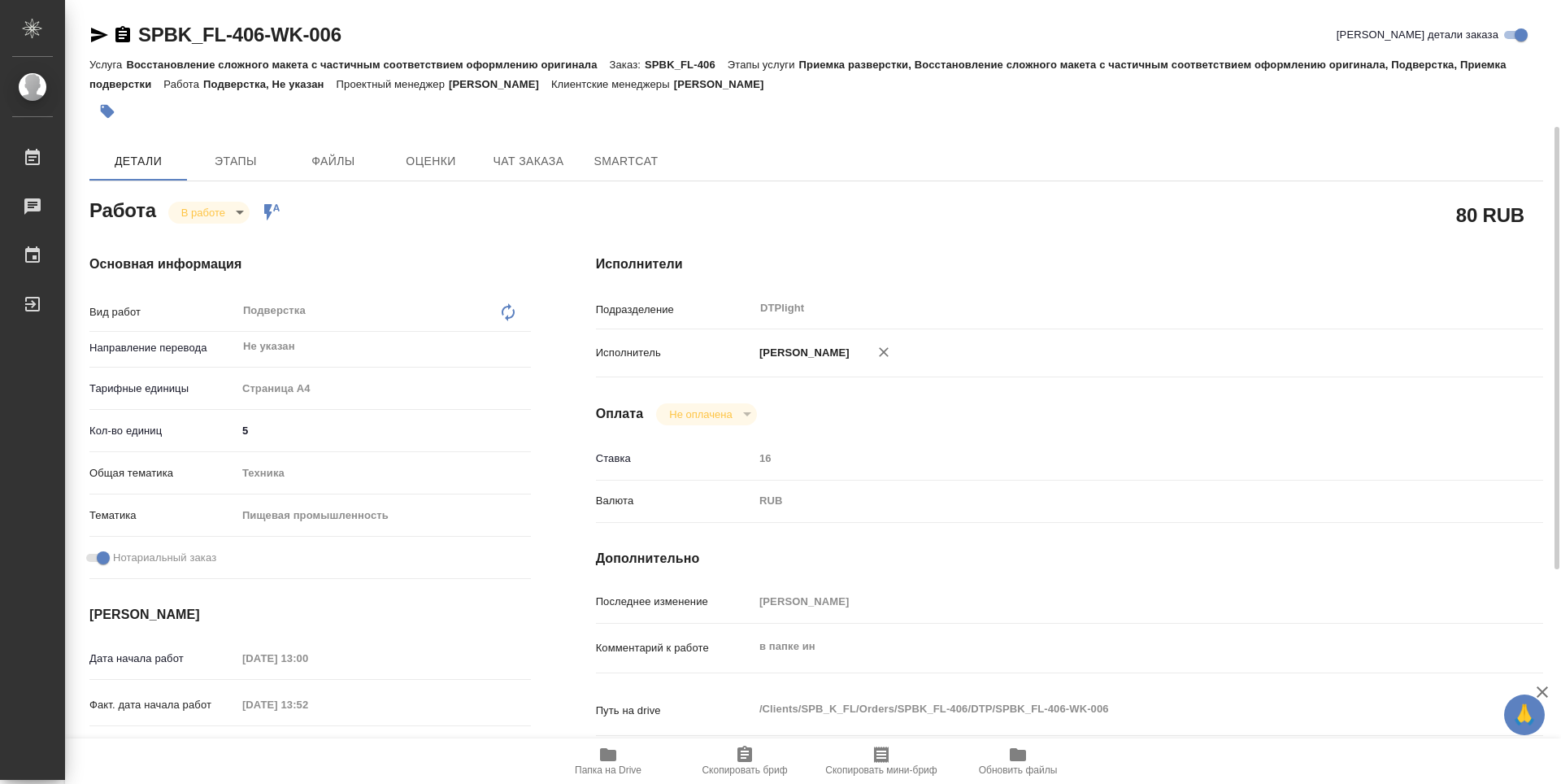
scroll to position [244, 0]
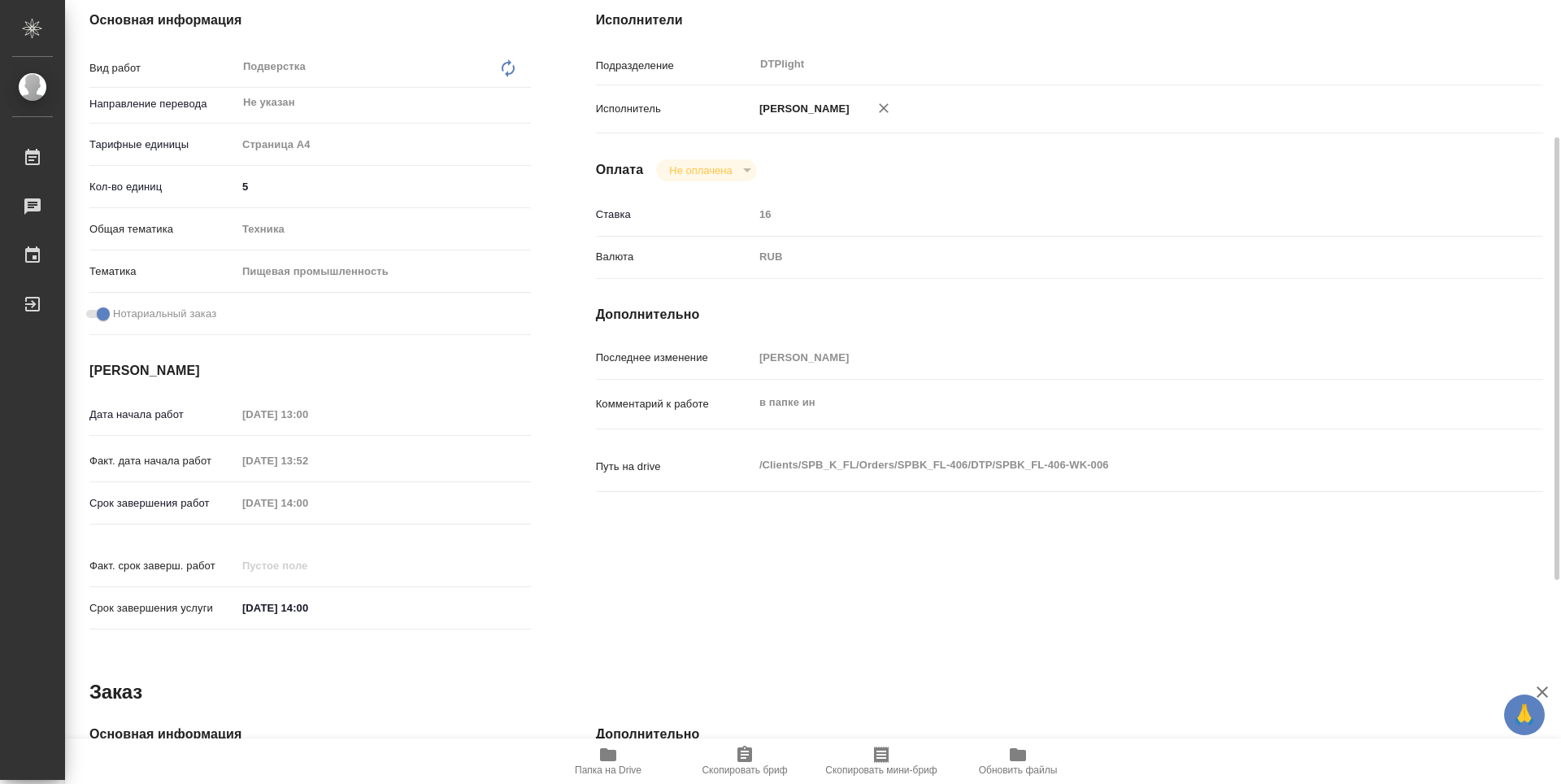
type textarea "x"
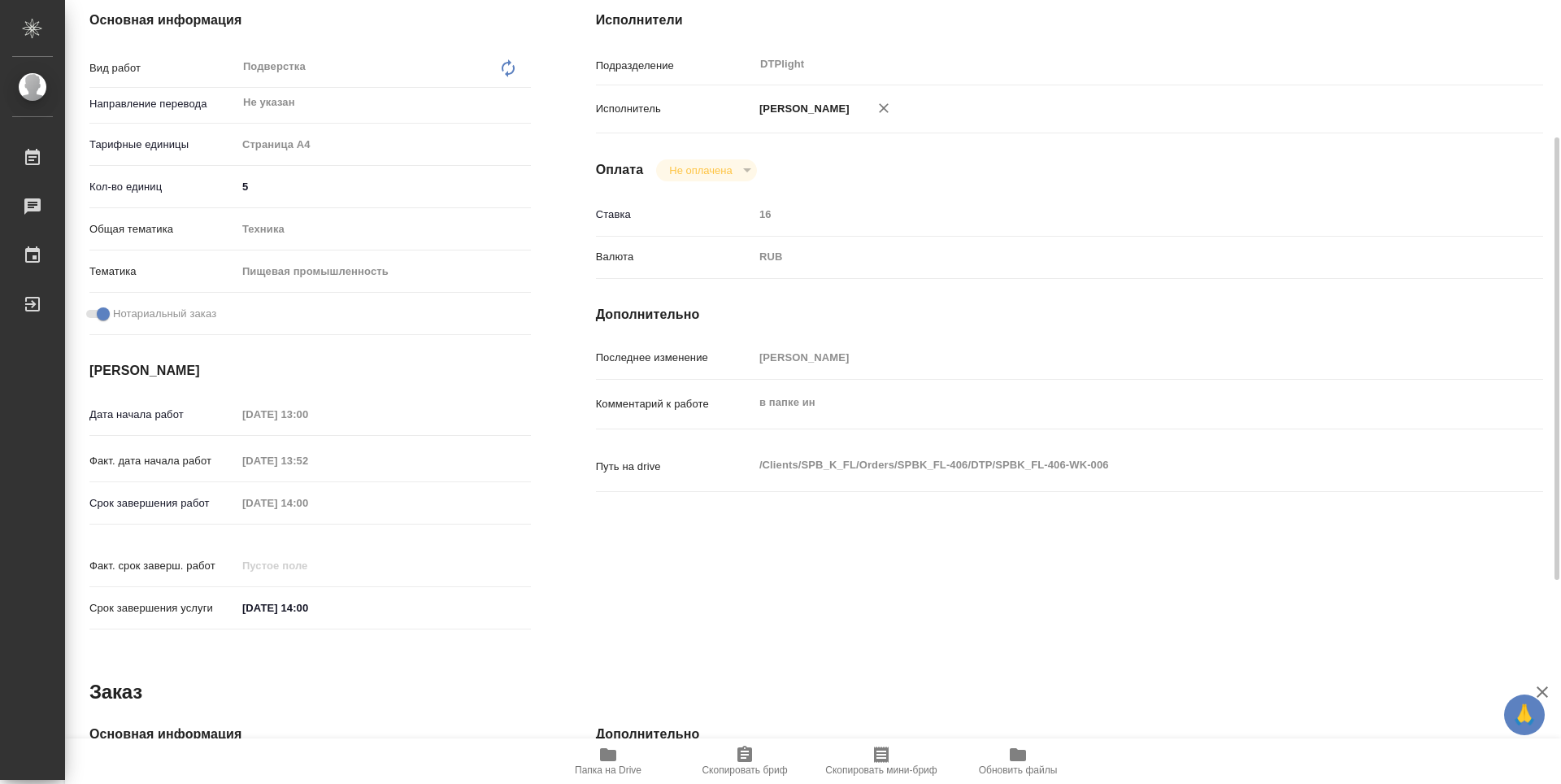
click at [616, 770] on span "Папка на Drive" at bounding box center [608, 769] width 67 height 11
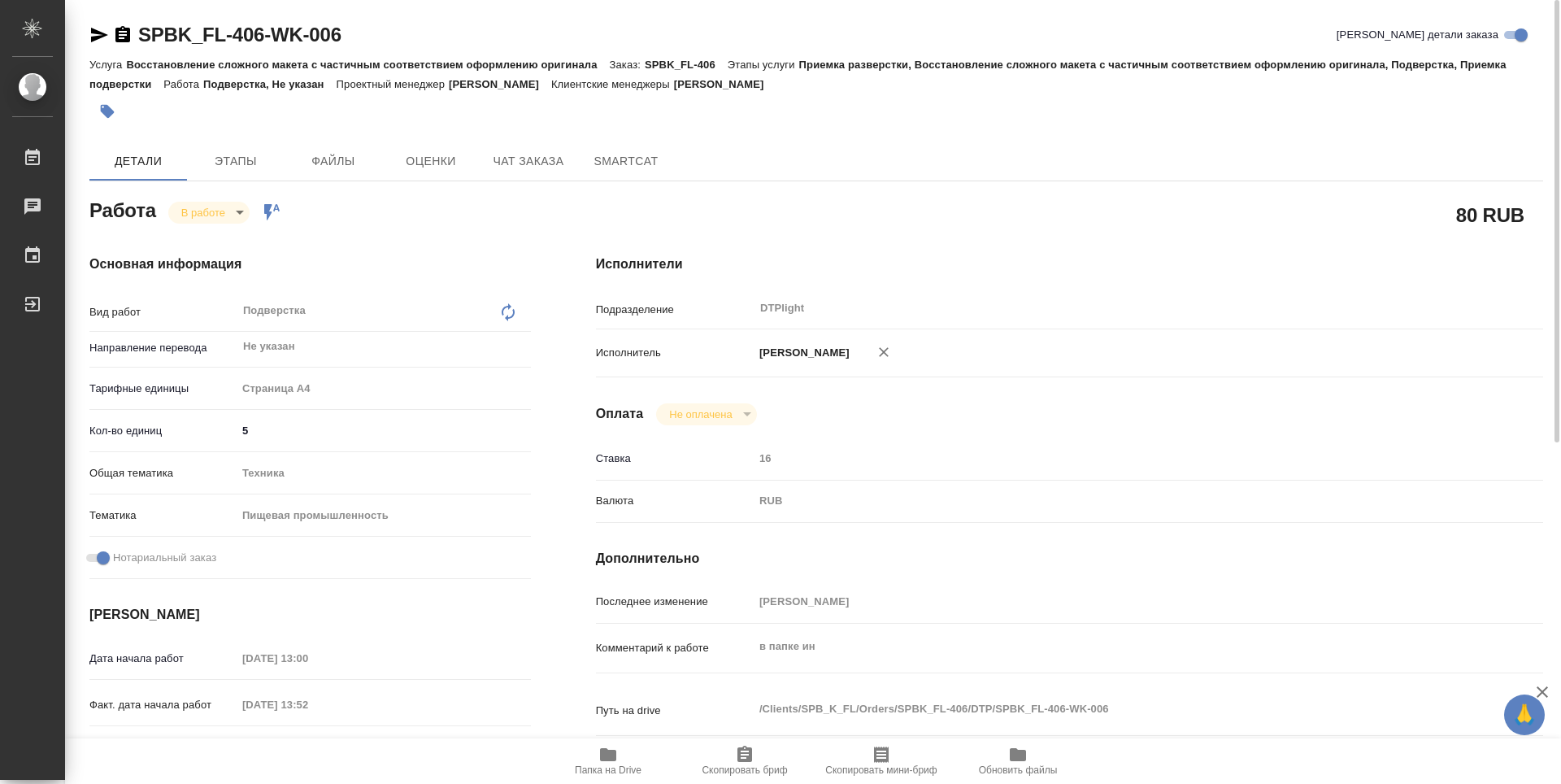
click at [245, 209] on body "🙏 .cls-1 fill:#fff; AWATERA Guselnikov Roman Работы 0 Чаты График Выйти SPBK_FL…" at bounding box center [780, 392] width 1561 height 784
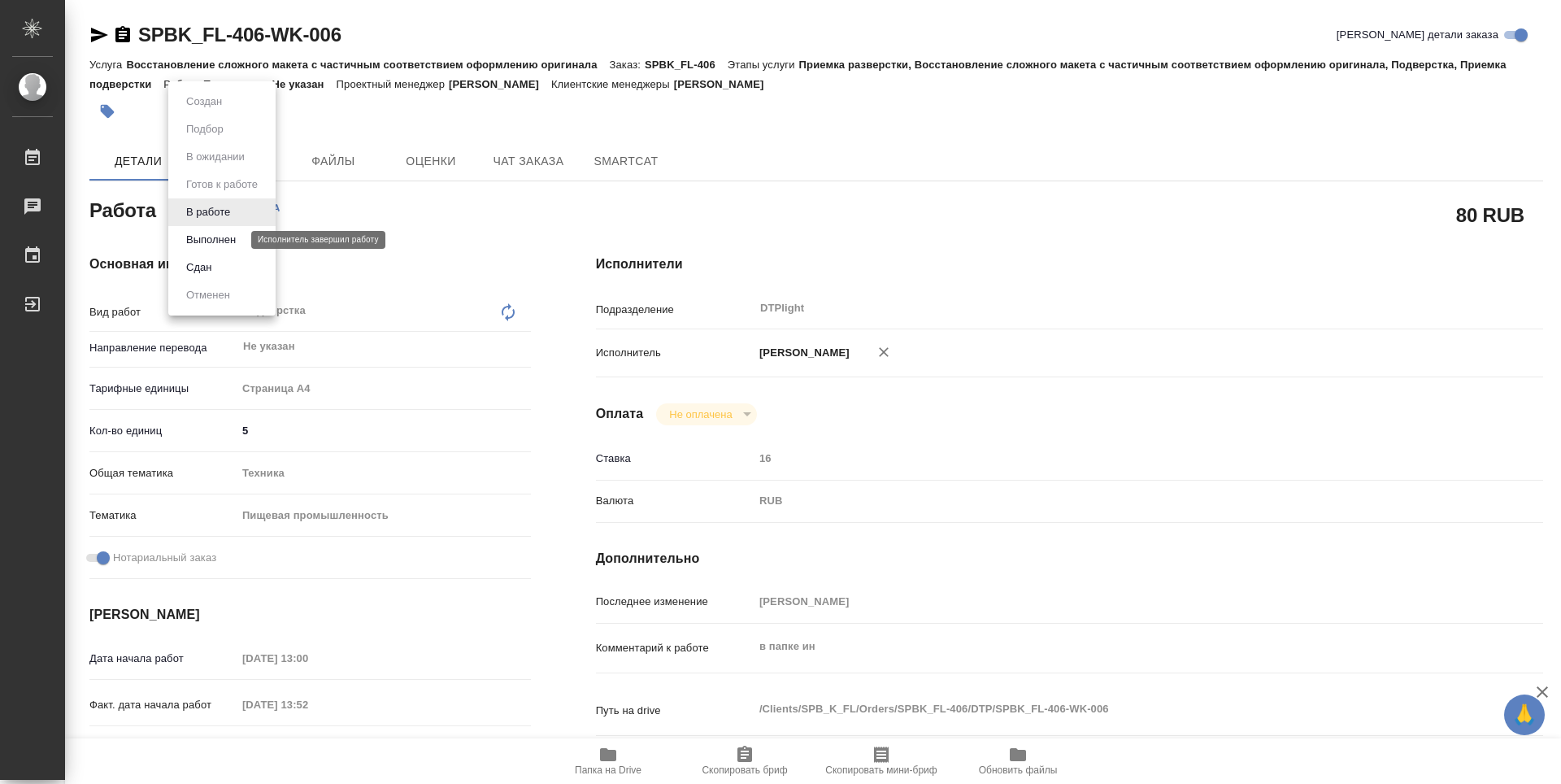
click at [218, 236] on button "Выполнен" at bounding box center [211, 240] width 60 height 18
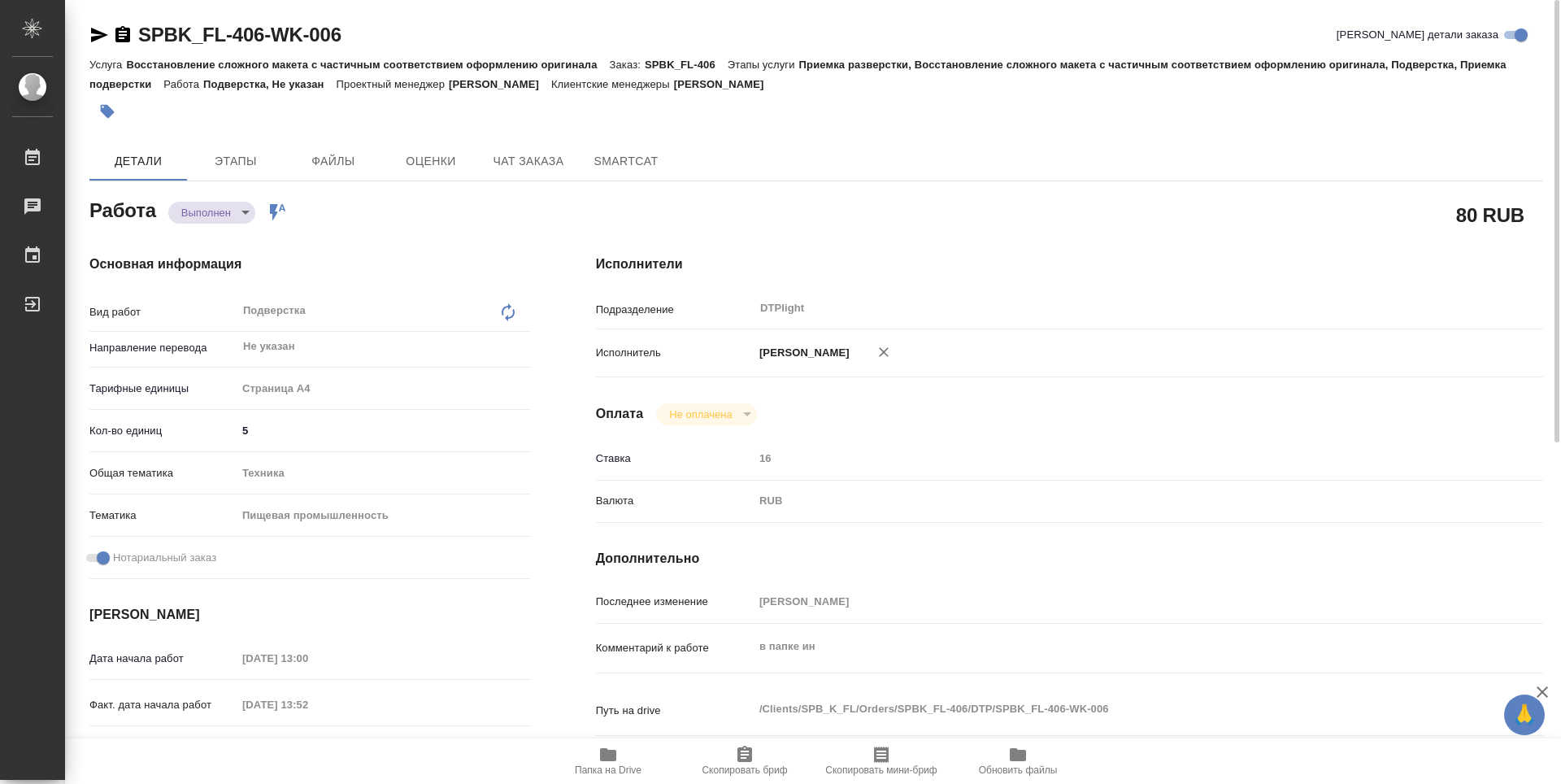
type textarea "x"
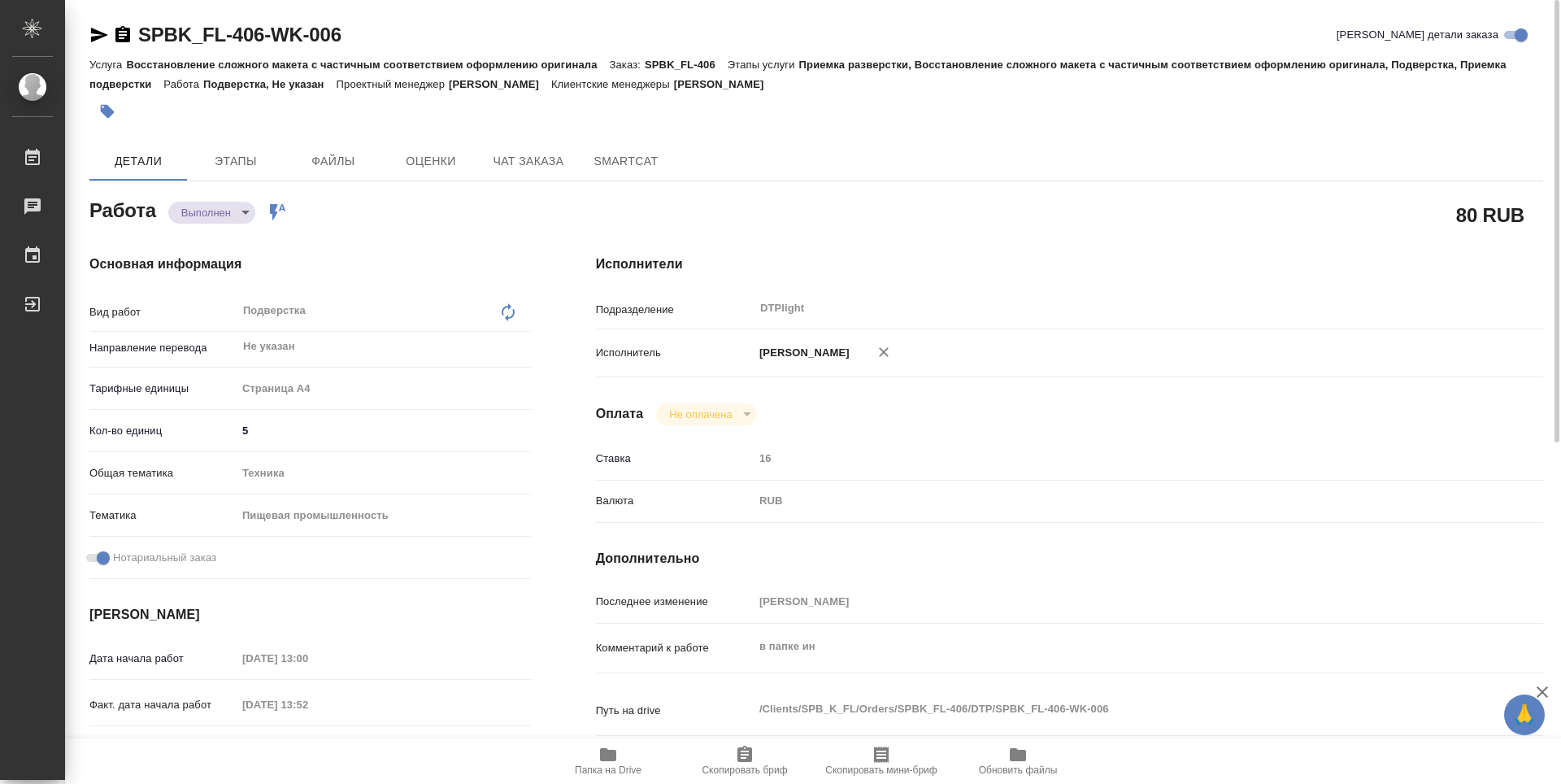
type textarea "x"
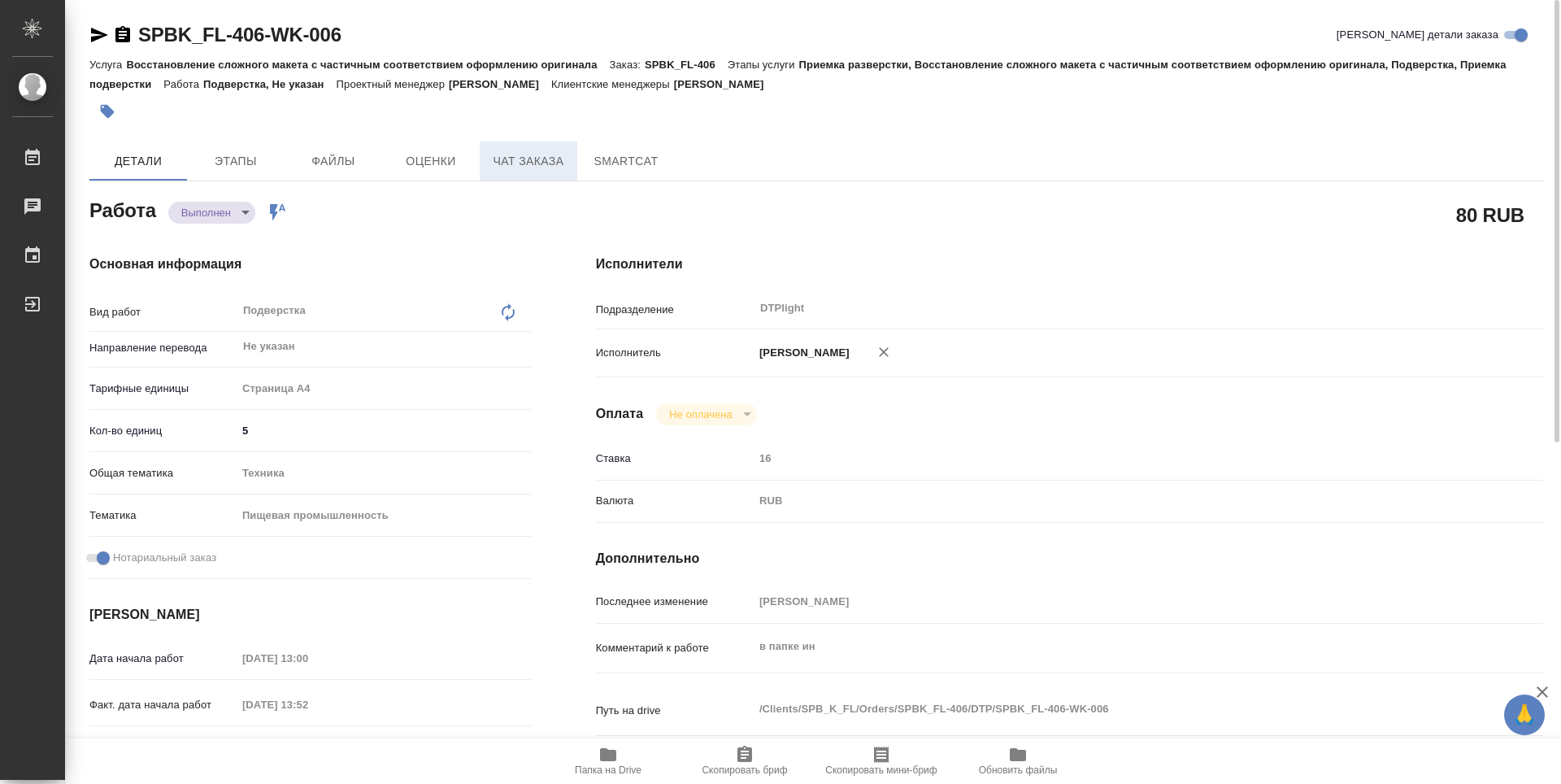
type textarea "x"
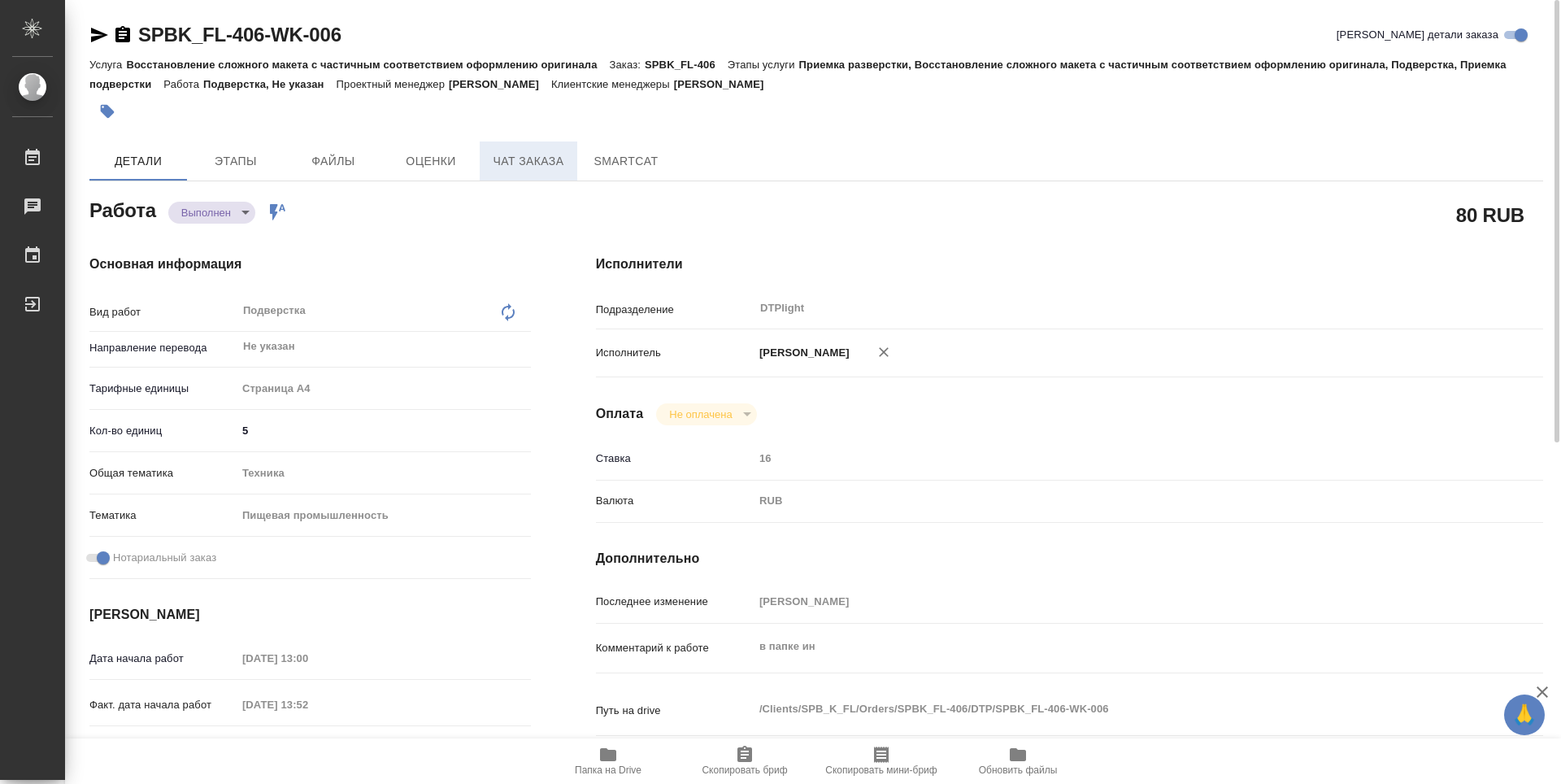
click at [517, 169] on span "Чат заказа" at bounding box center [528, 161] width 78 height 20
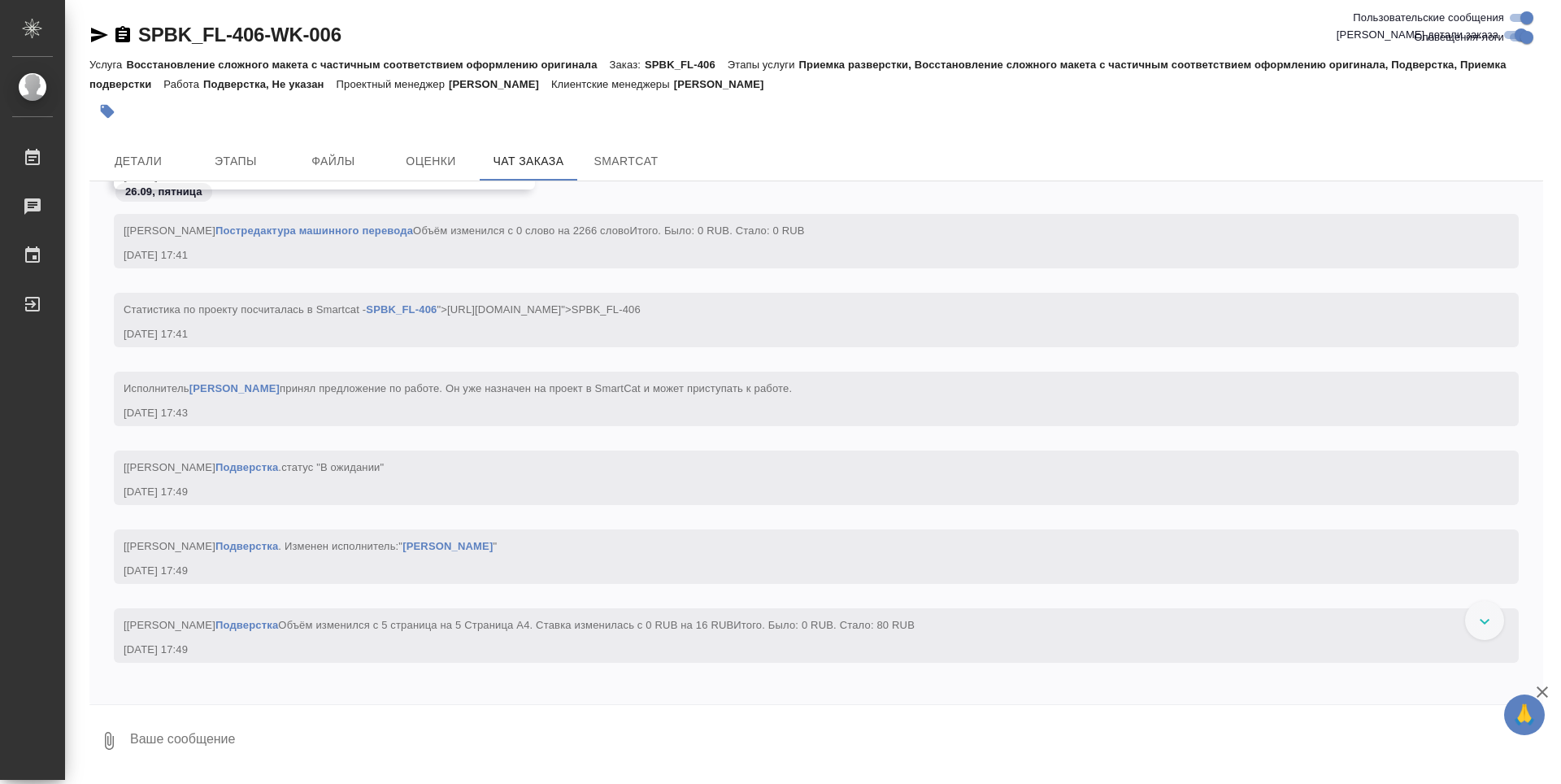
scroll to position [3413, 0]
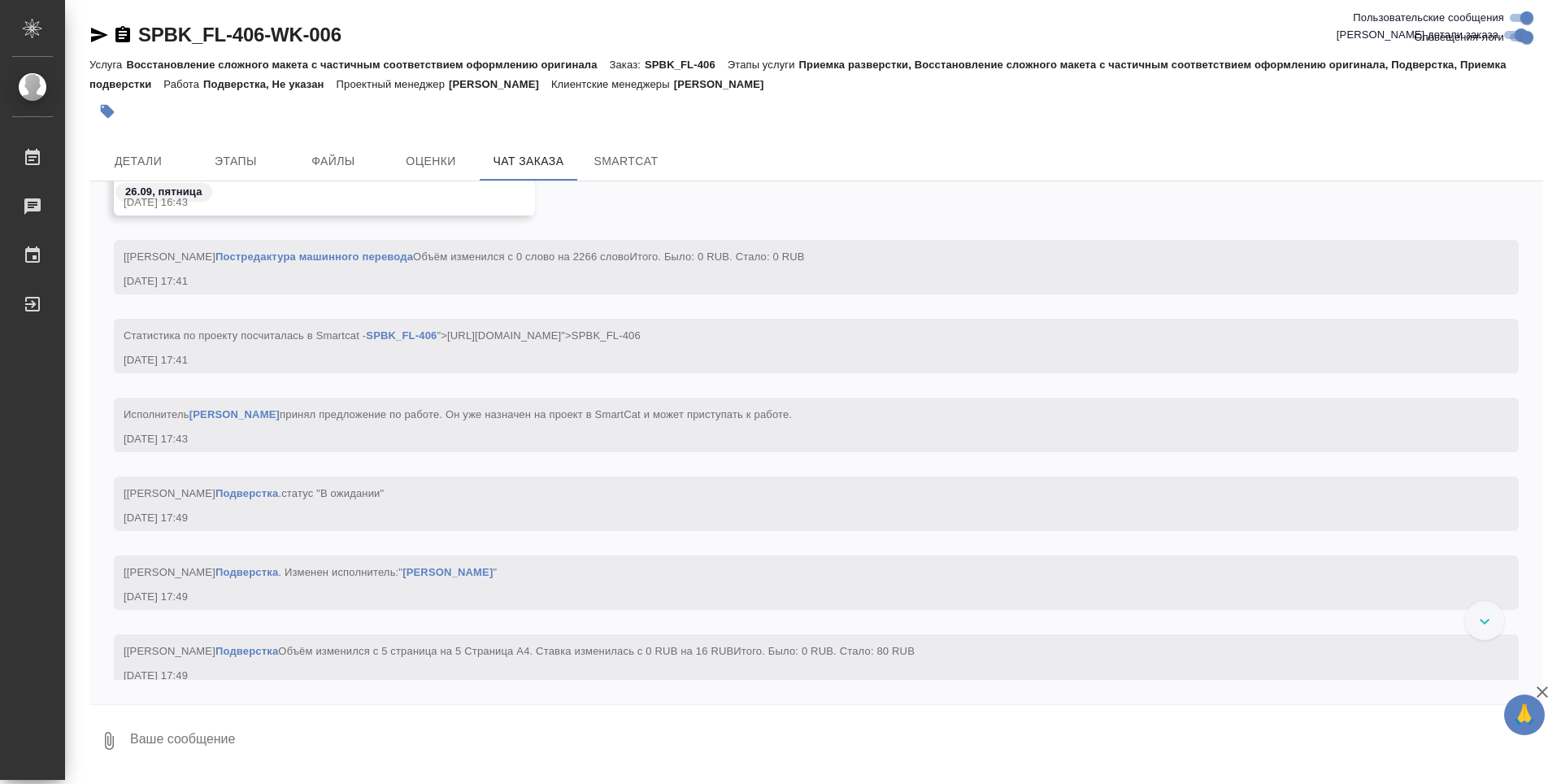
click at [126, 35] on icon "button" at bounding box center [123, 35] width 19 height 19
click at [170, 159] on span "Детали" at bounding box center [138, 161] width 78 height 20
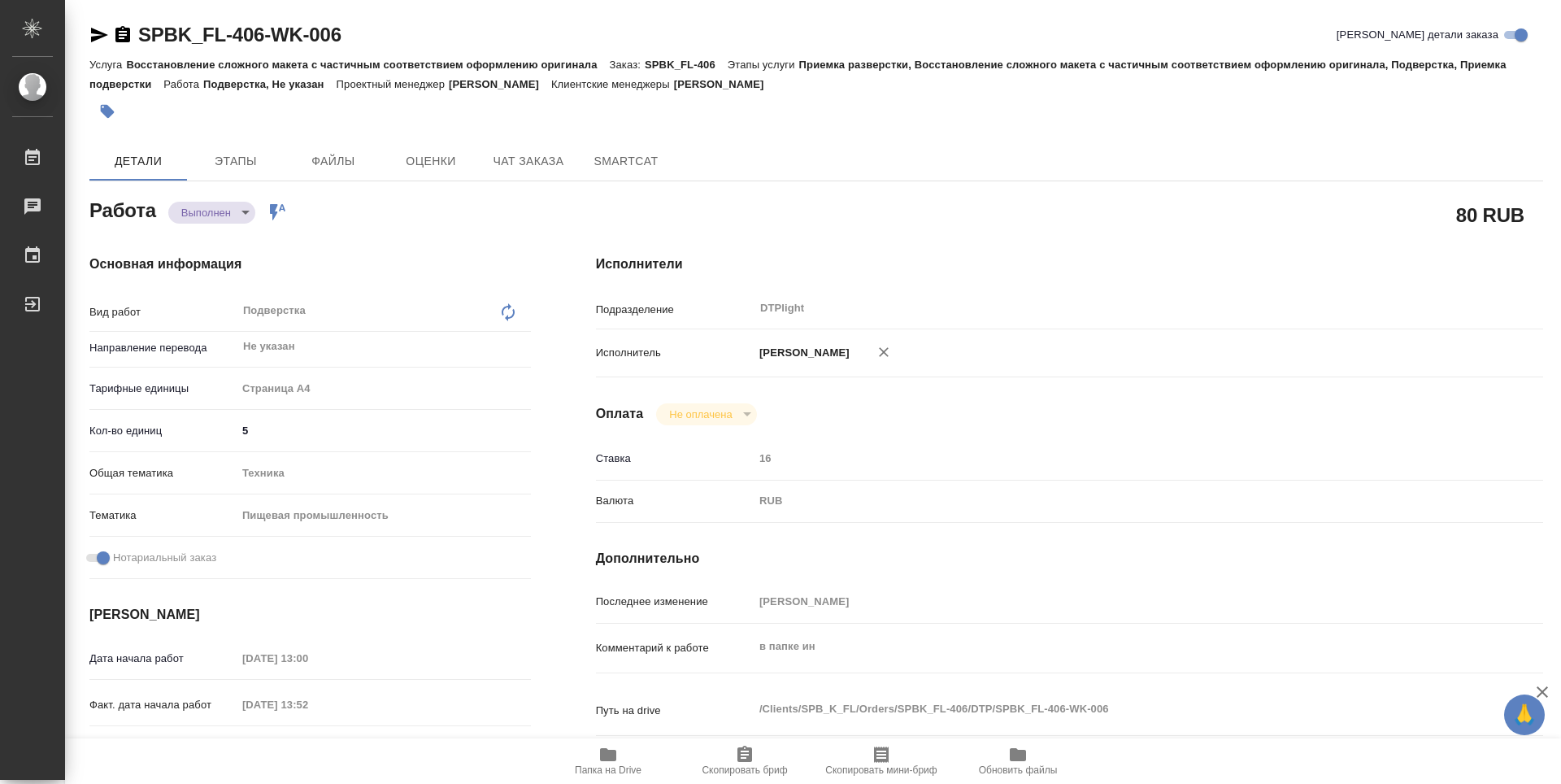
type textarea "x"
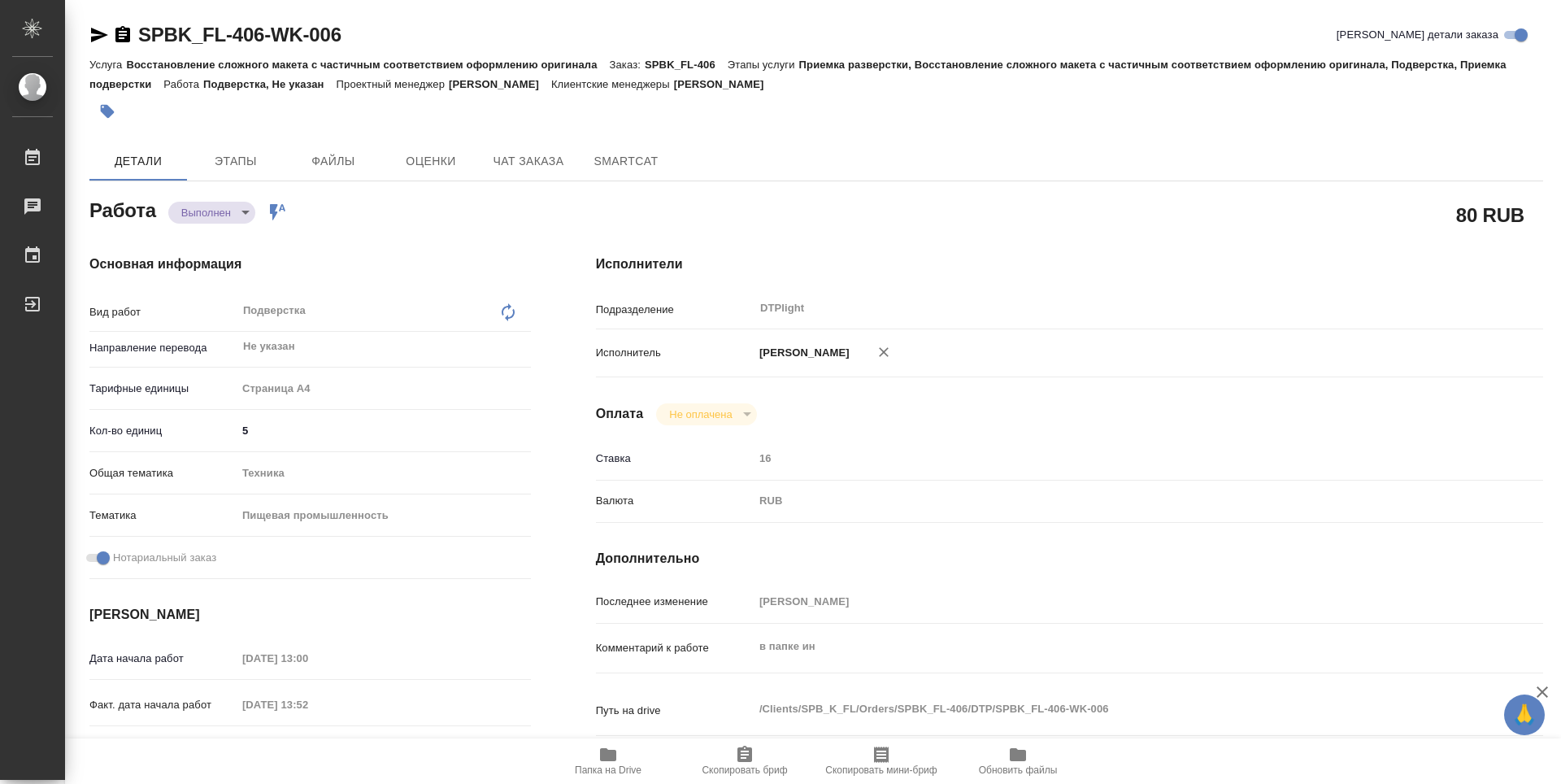
type textarea "x"
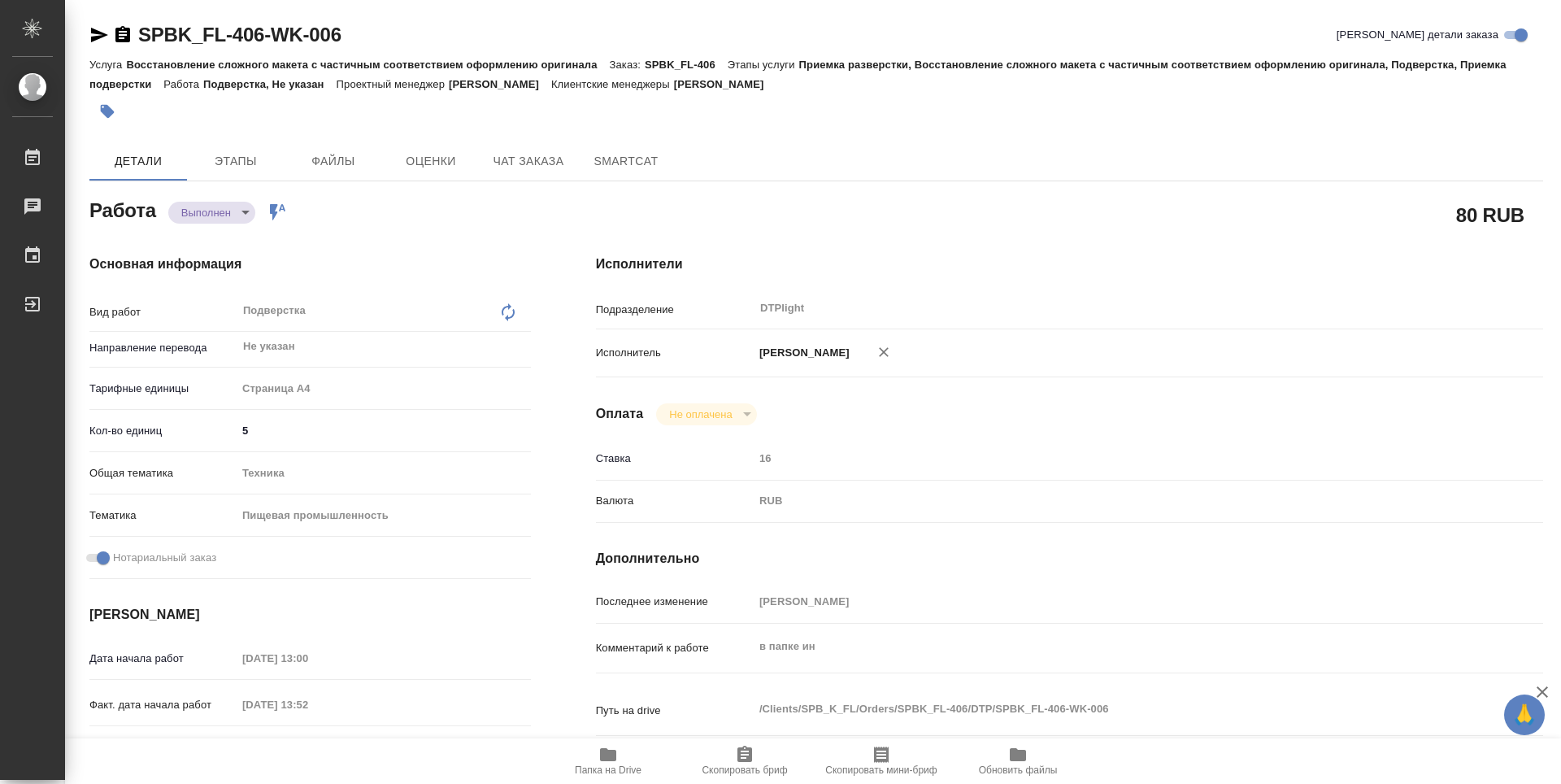
type textarea "x"
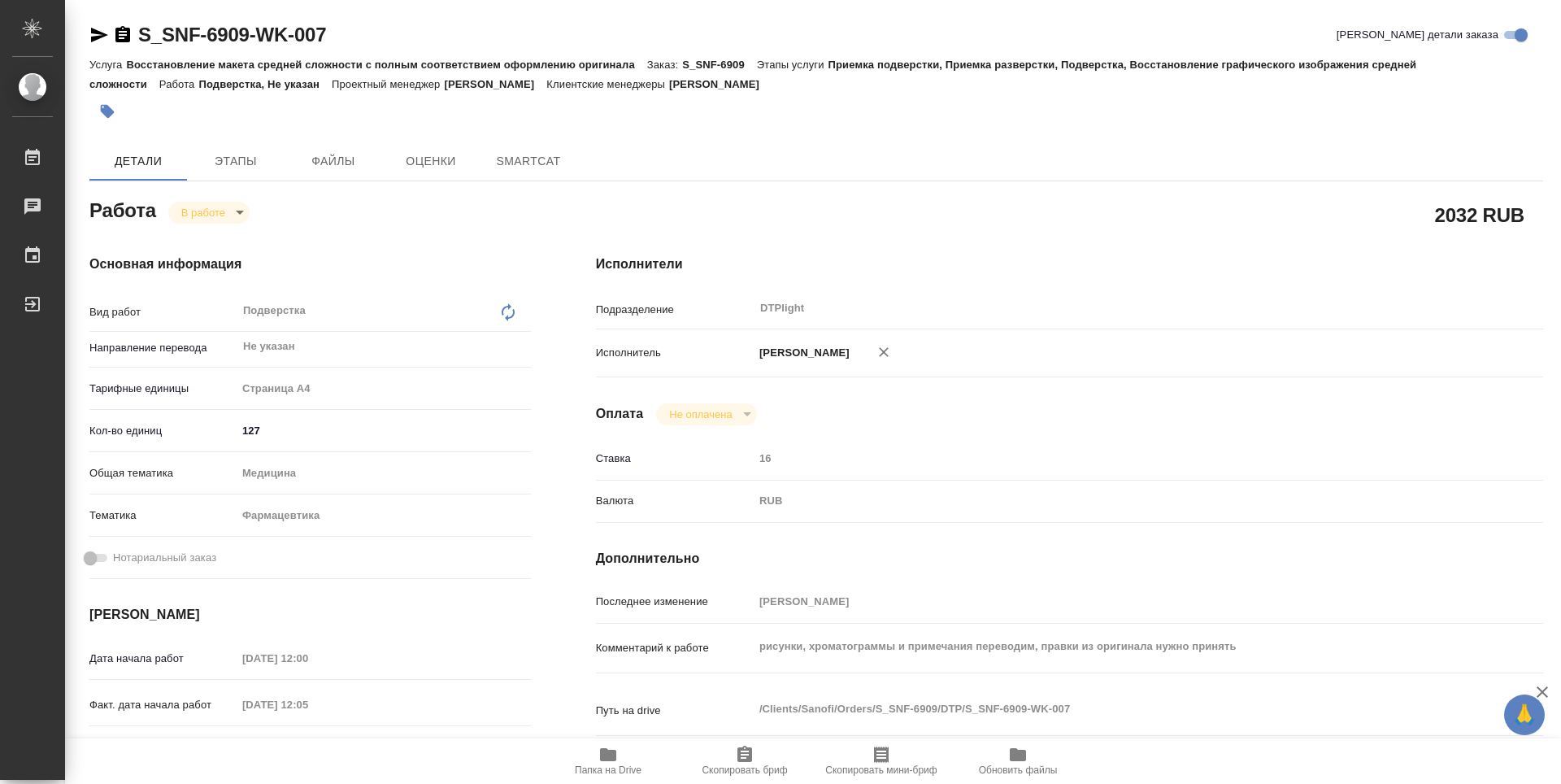
type textarea "x"
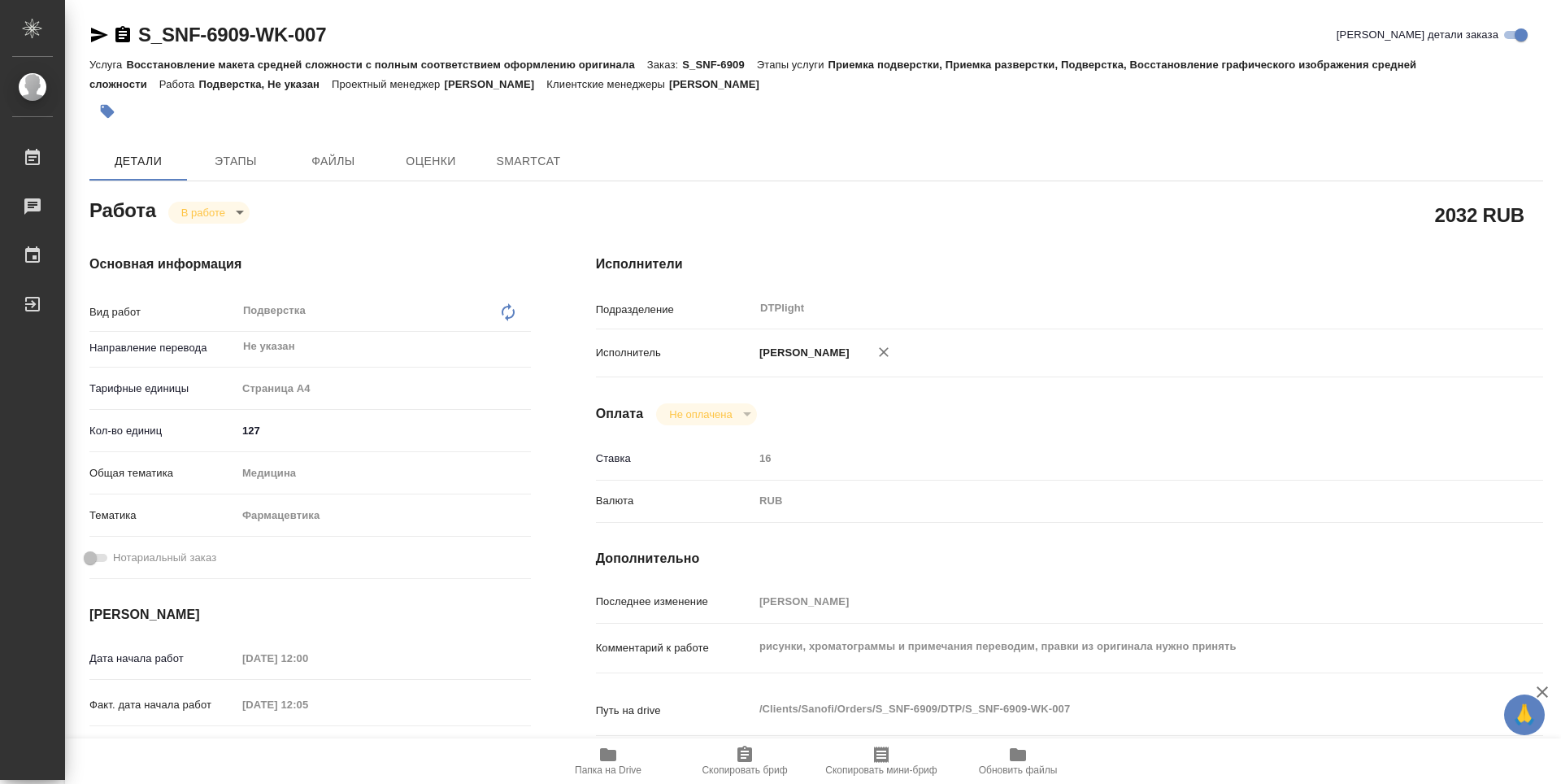
type textarea "x"
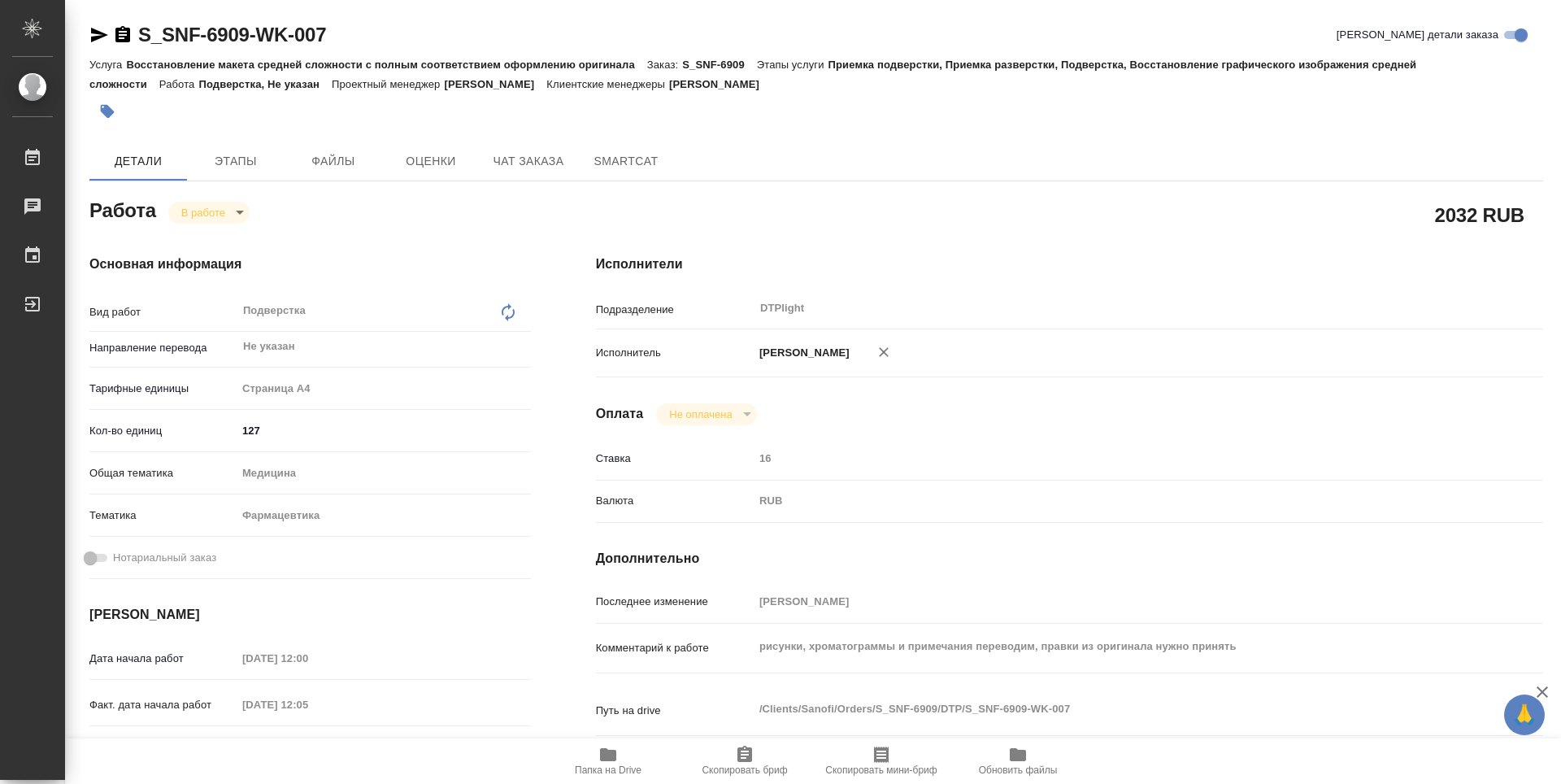
type textarea "x"
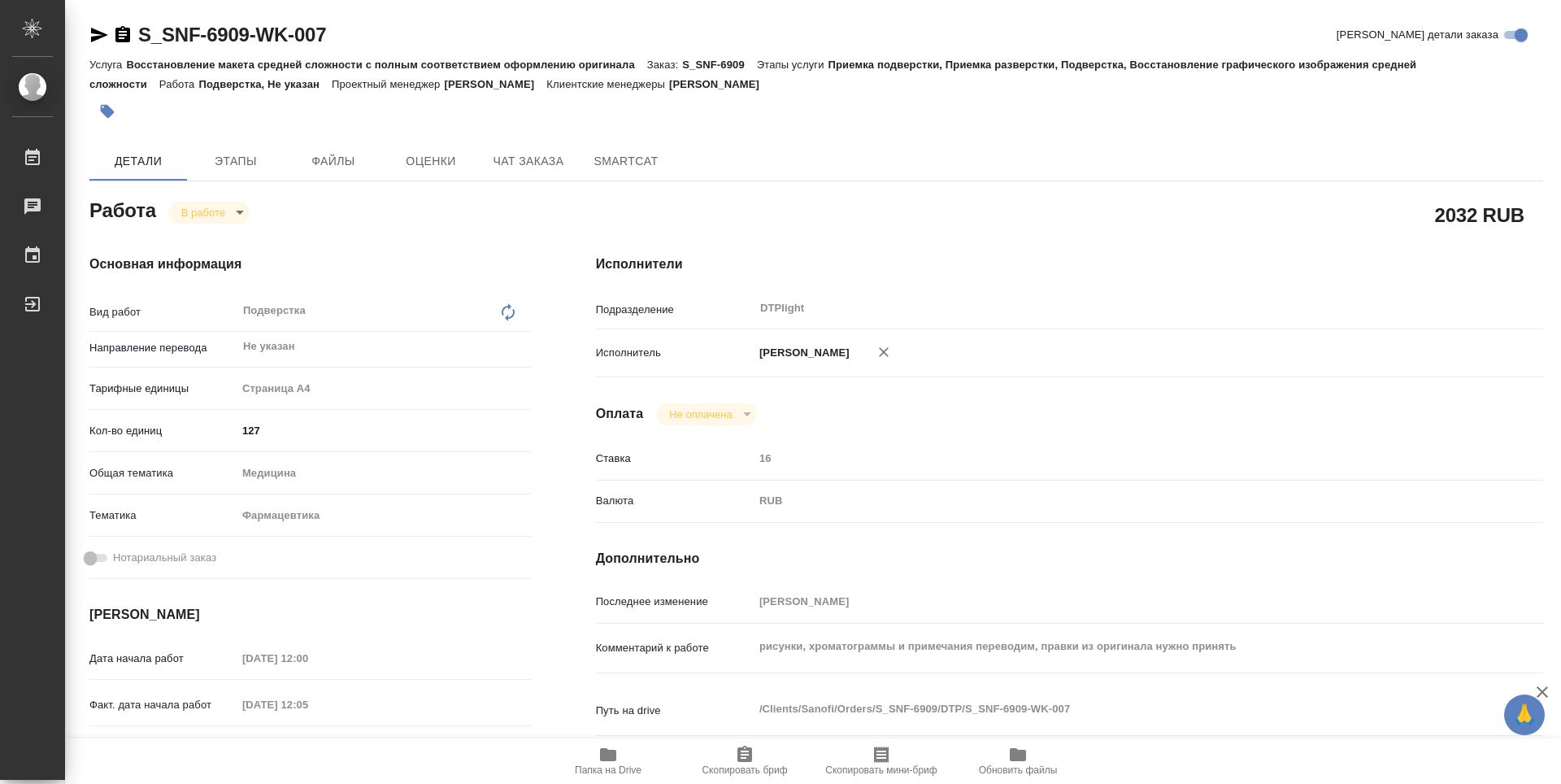
type textarea "x"
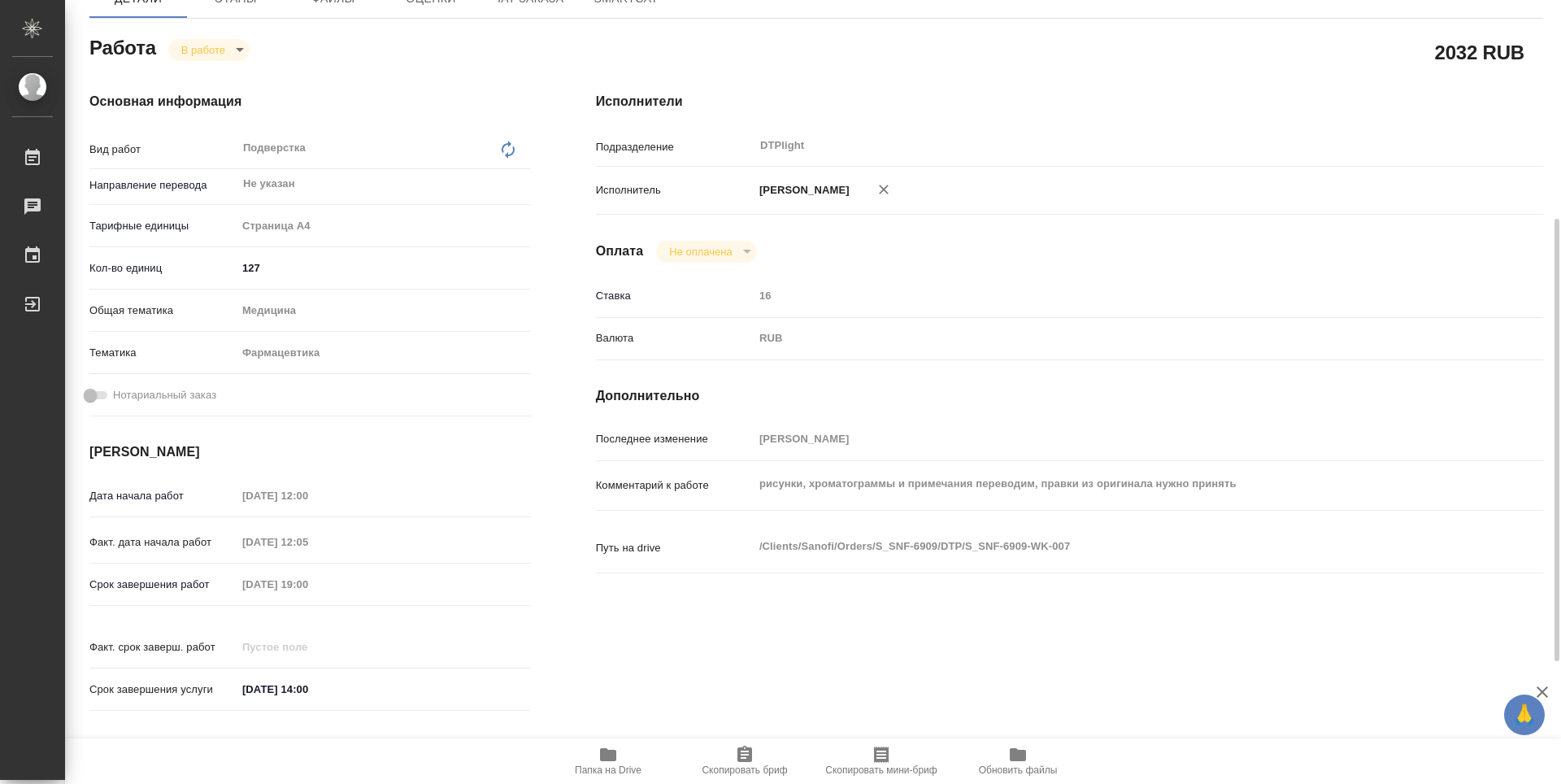
scroll to position [488, 0]
